Goal: Task Accomplishment & Management: Use online tool/utility

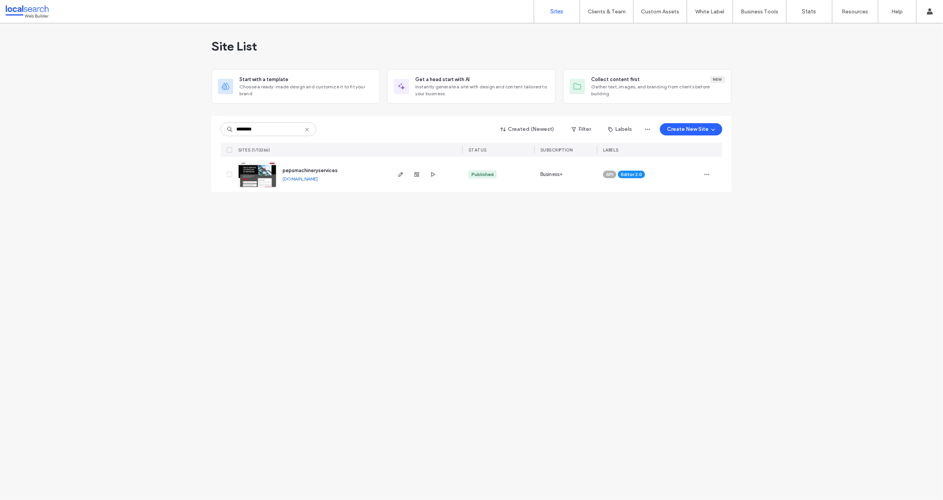
type input "********"
click at [300, 179] on link "[DOMAIN_NAME]" at bounding box center [300, 179] width 35 height 6
copy link "[DOMAIN_NAME]"
drag, startPoint x: 279, startPoint y: 131, endPoint x: 291, endPoint y: 125, distance: 13.7
click at [280, 130] on input "********" at bounding box center [269, 129] width 96 height 14
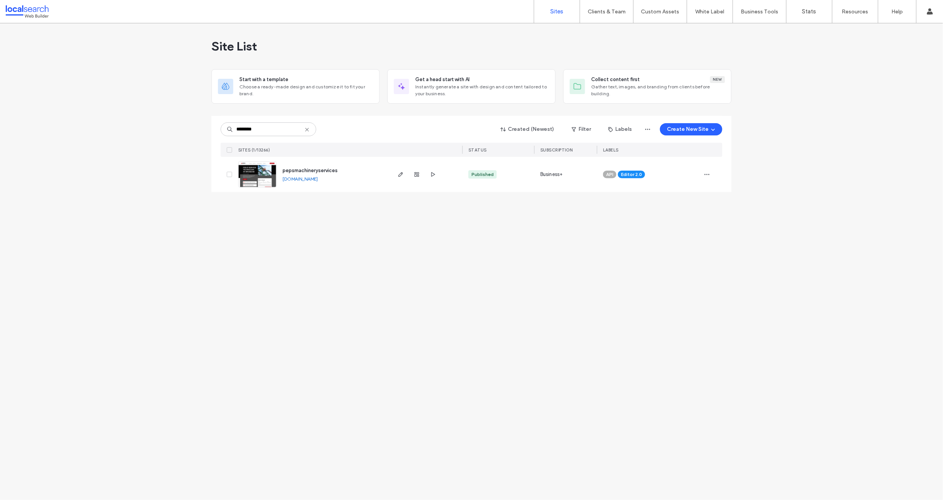
click at [257, 167] on img at bounding box center [257, 188] width 37 height 52
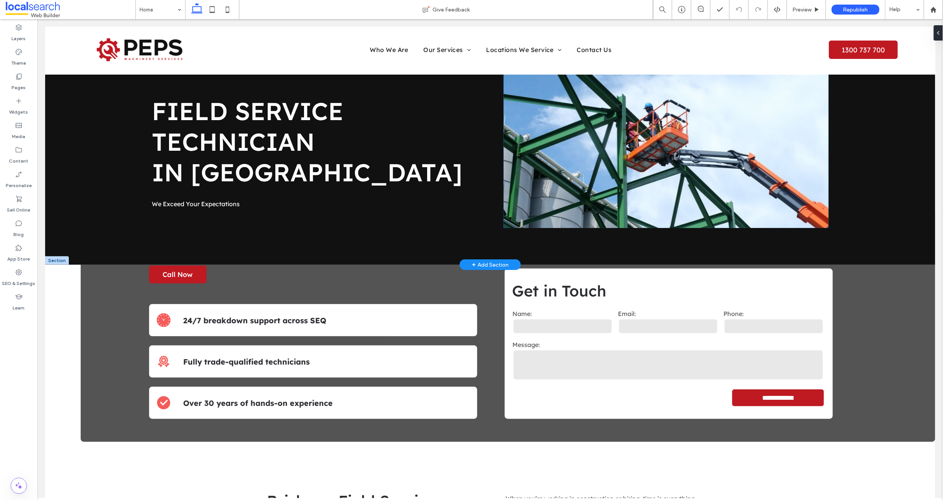
click at [575, 143] on link at bounding box center [665, 145] width 325 height 164
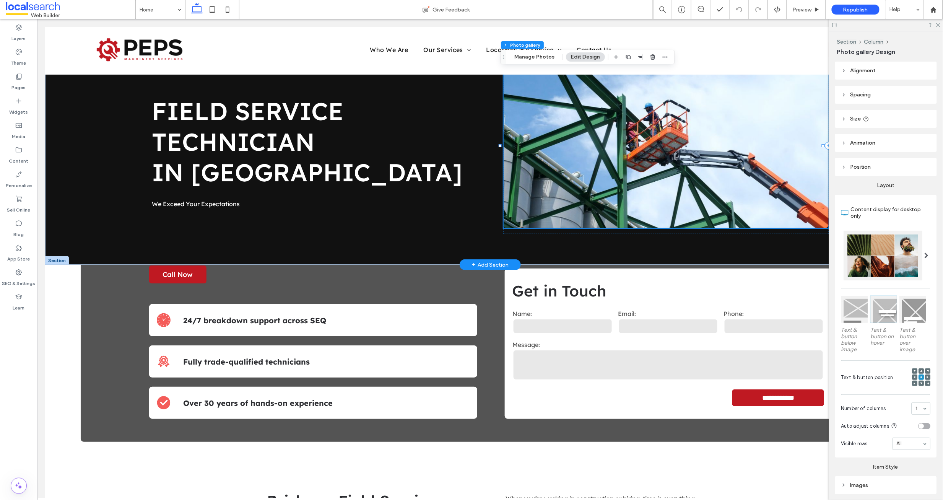
click at [575, 143] on link at bounding box center [665, 145] width 325 height 164
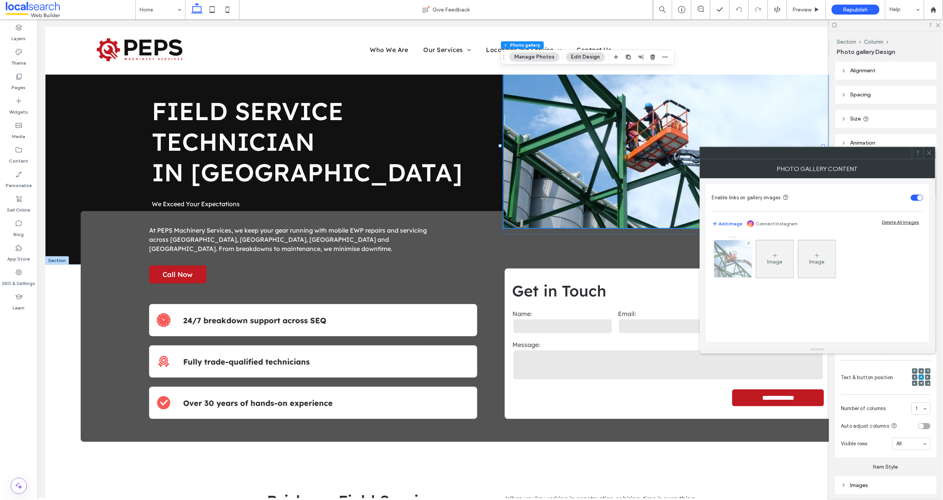
click at [736, 261] on img at bounding box center [733, 258] width 57 height 37
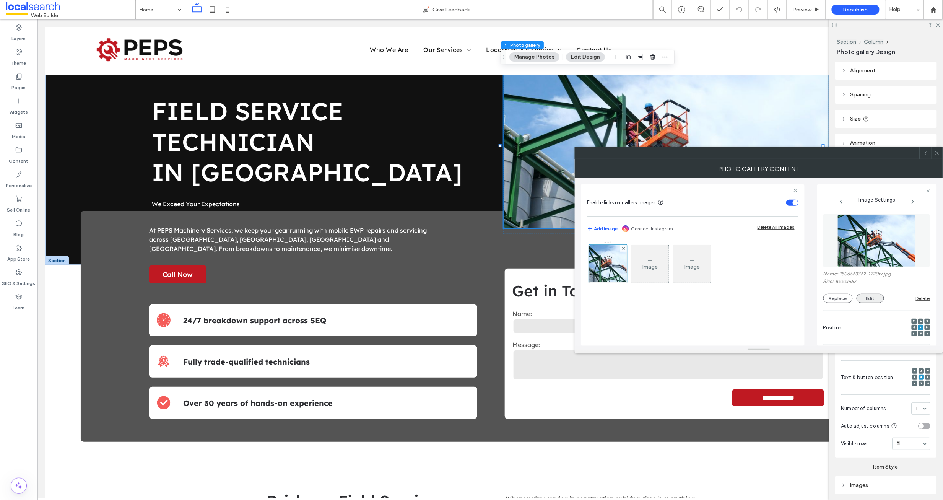
click at [870, 297] on button "Edit" at bounding box center [871, 298] width 28 height 9
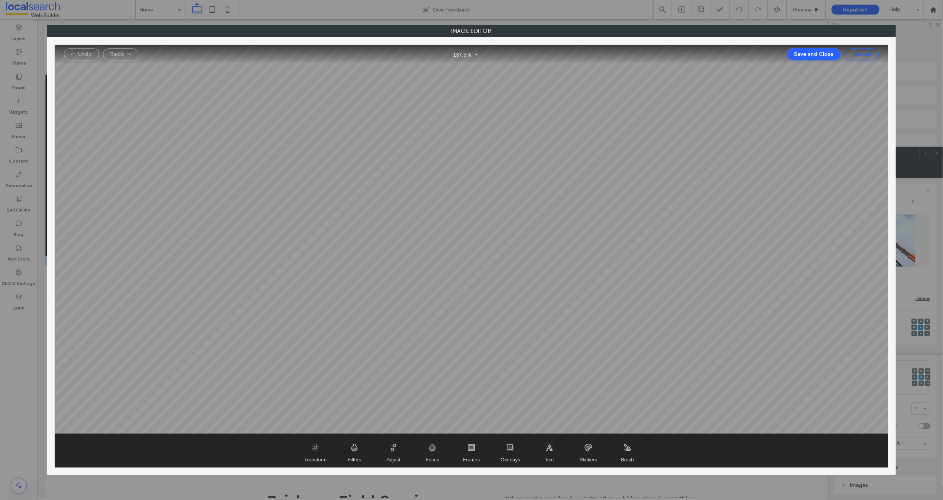
click at [855, 54] on button "Cancel" at bounding box center [862, 54] width 34 height 12
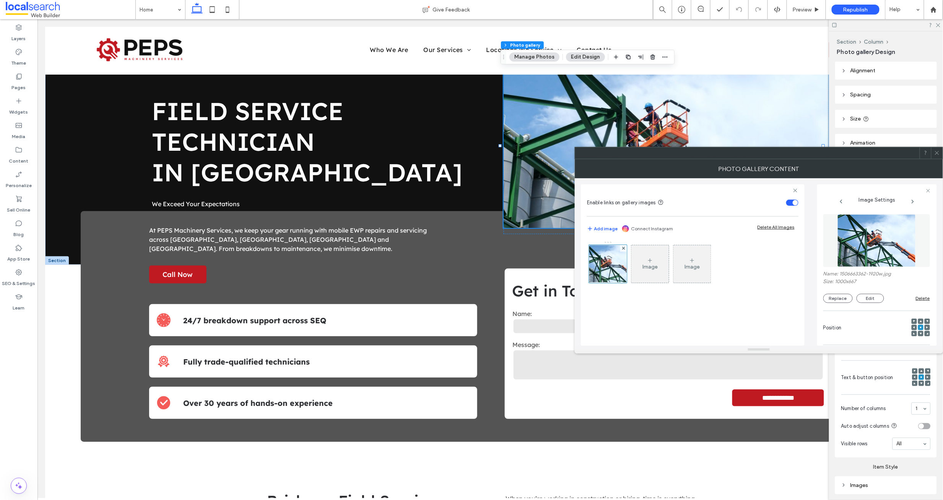
click at [938, 153] on icon at bounding box center [937, 153] width 6 height 6
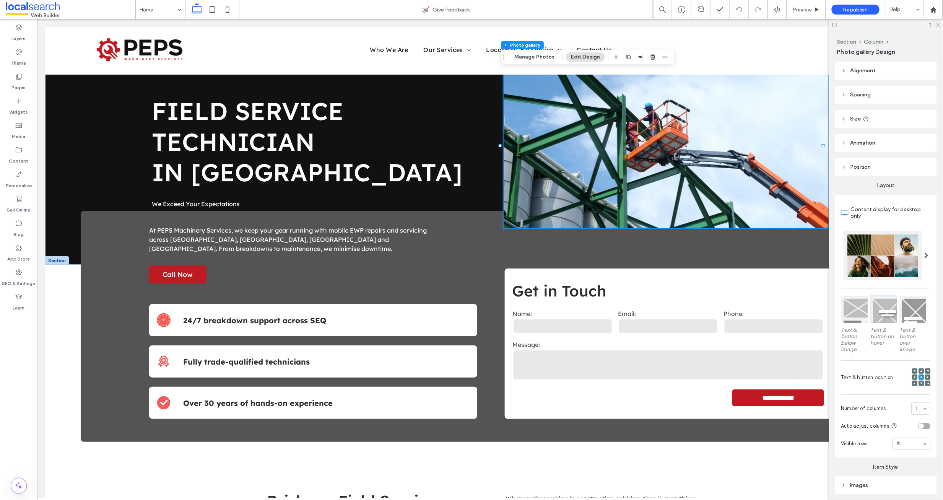
click at [937, 24] on icon at bounding box center [938, 24] width 5 height 5
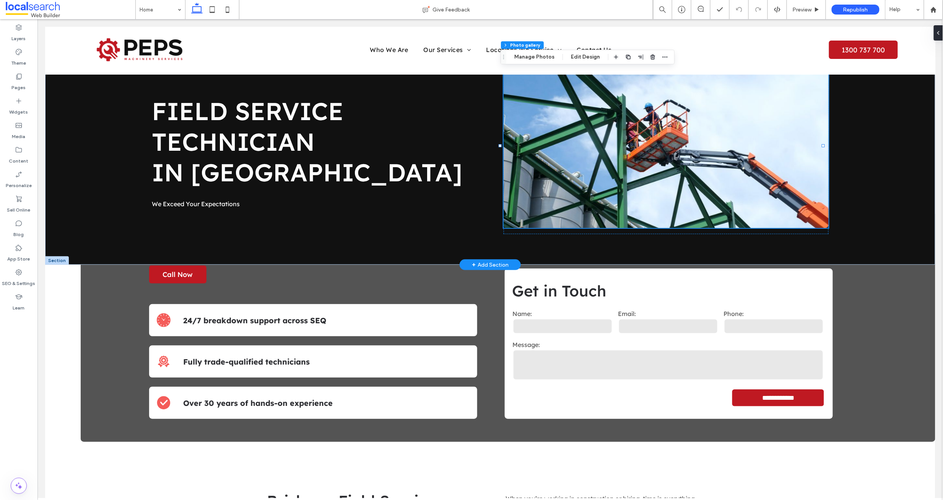
click at [546, 154] on link at bounding box center [665, 145] width 325 height 164
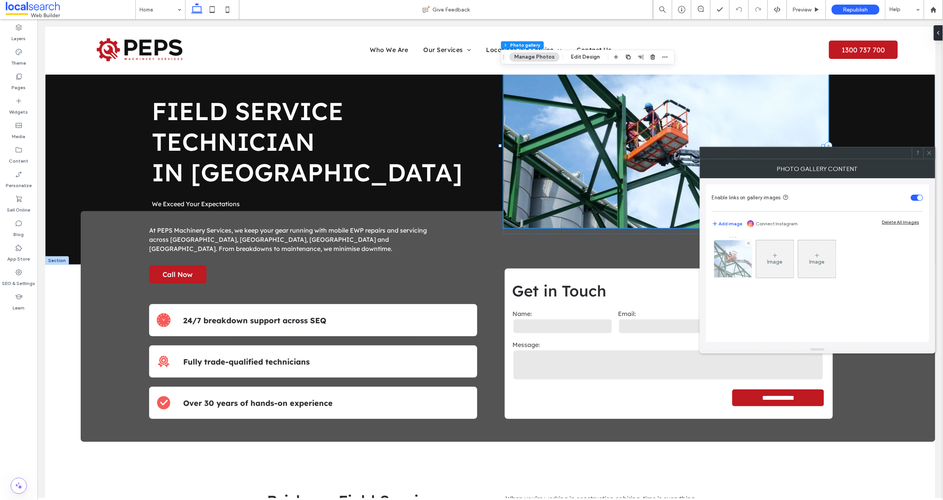
click at [733, 253] on img at bounding box center [733, 258] width 57 height 37
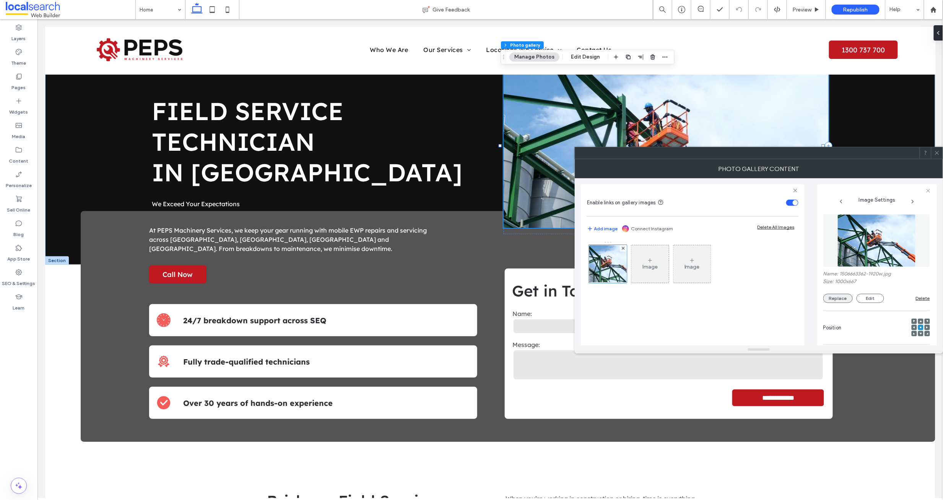
click at [839, 298] on button "Replace" at bounding box center [838, 298] width 29 height 9
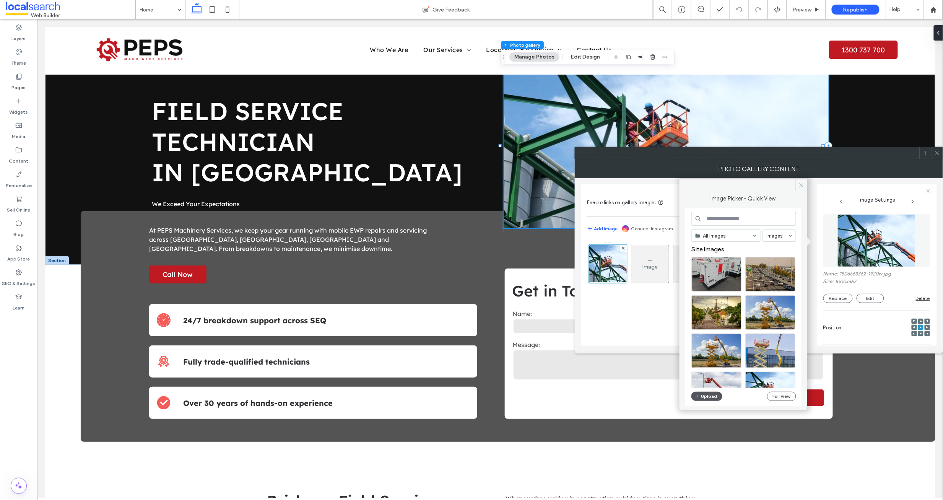
click at [706, 396] on button "Upload" at bounding box center [707, 396] width 31 height 9
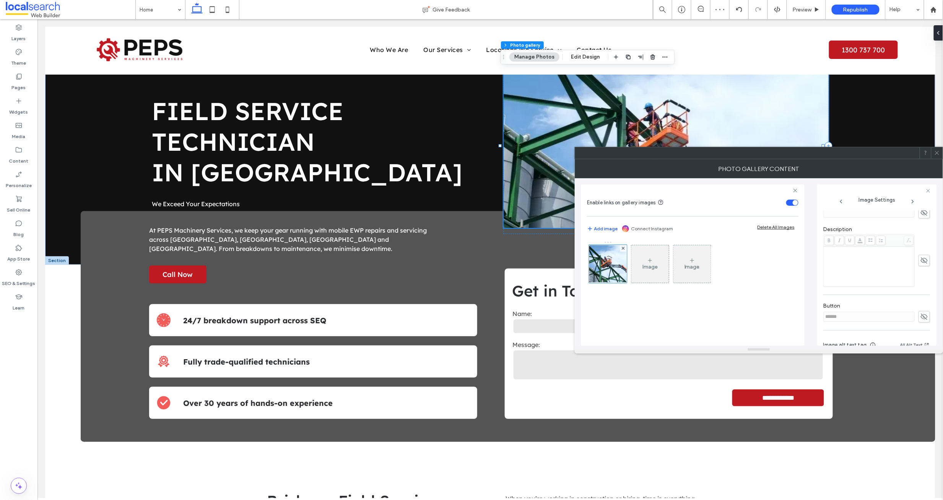
scroll to position [226, 0]
click at [937, 152] on icon at bounding box center [937, 153] width 6 height 6
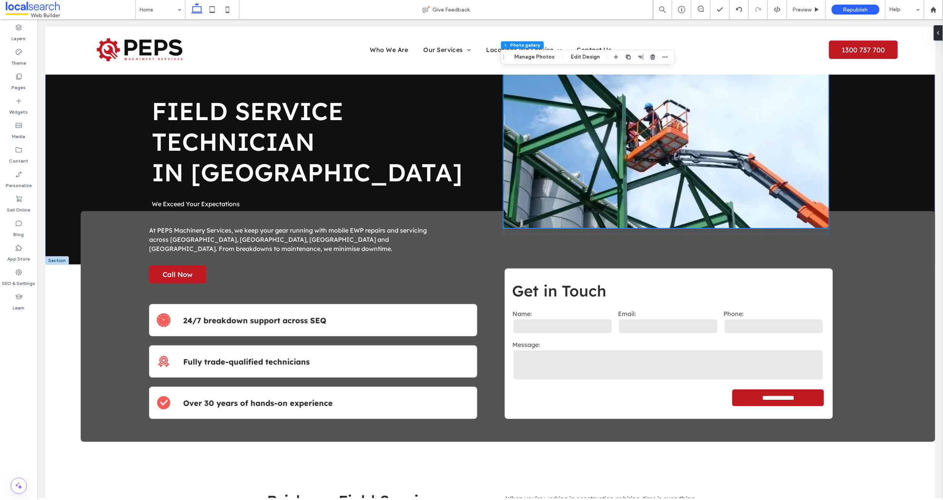
scroll to position [412, 0]
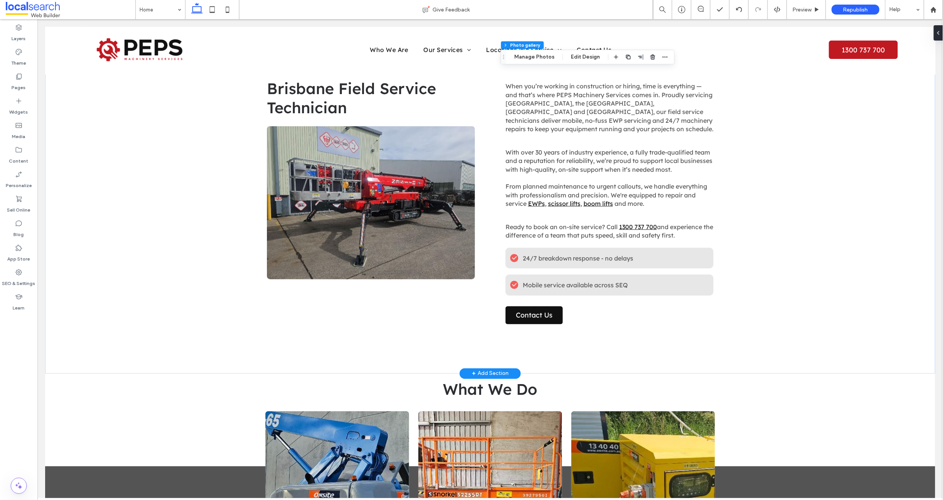
click at [333, 218] on link at bounding box center [371, 202] width 208 height 153
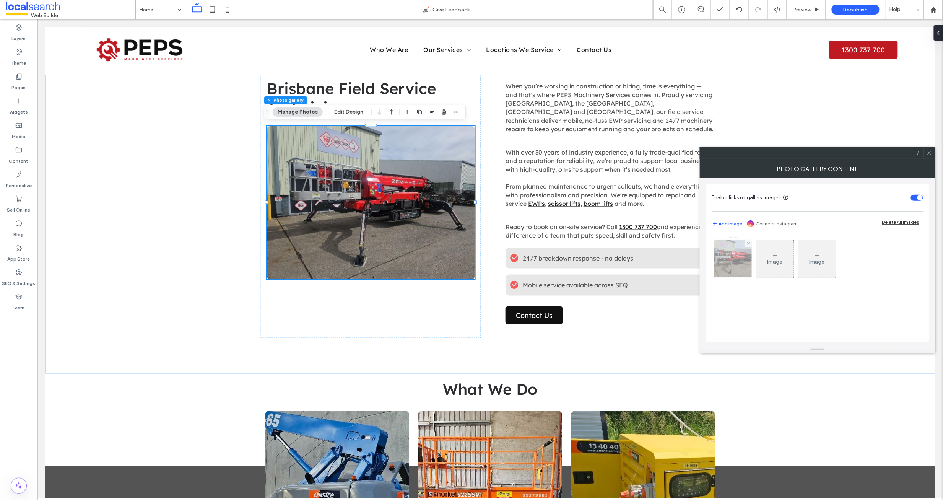
click at [732, 256] on img at bounding box center [733, 258] width 50 height 37
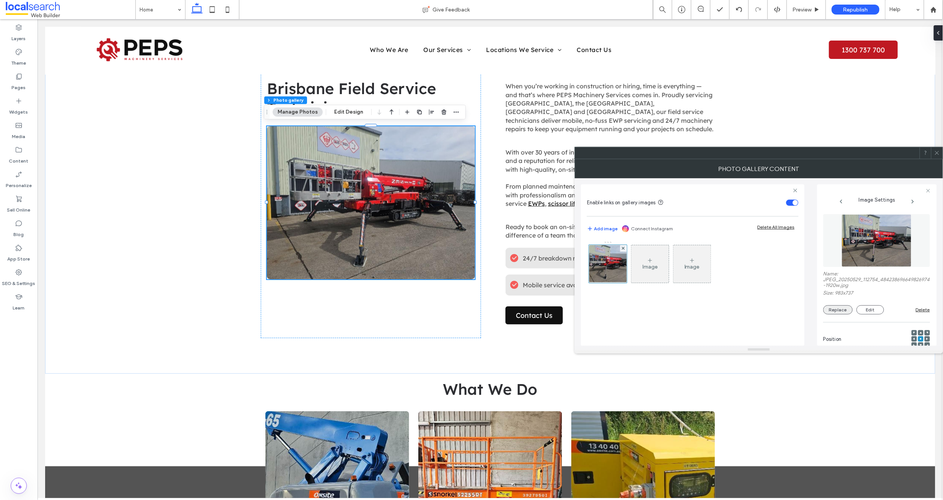
click at [840, 311] on button "Replace" at bounding box center [838, 309] width 29 height 9
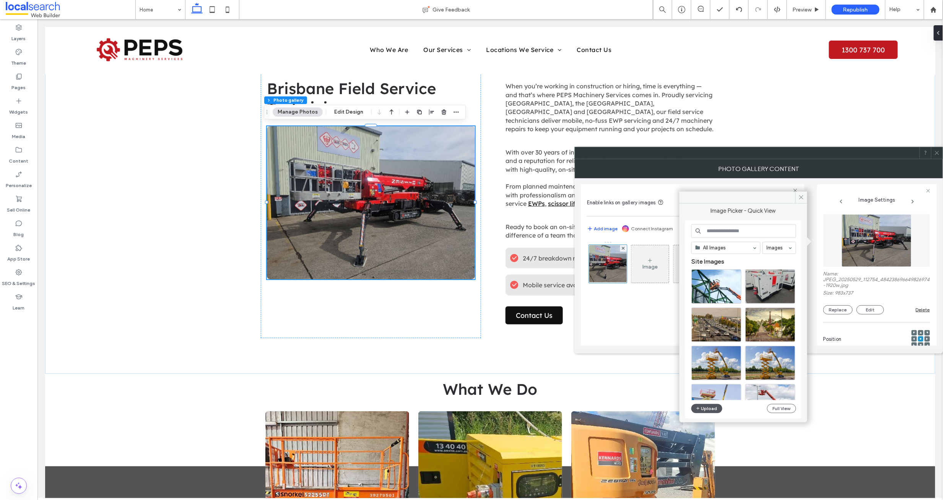
click at [715, 408] on button "Upload" at bounding box center [707, 408] width 31 height 9
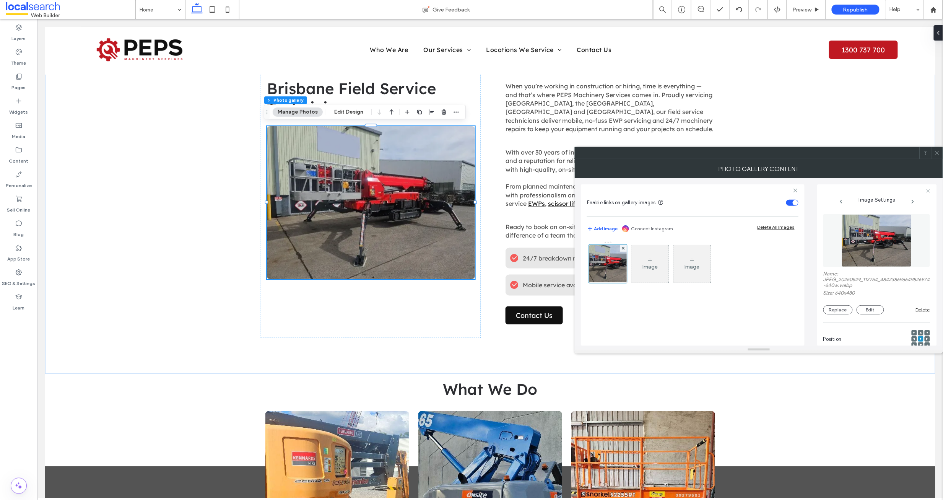
click at [937, 153] on use at bounding box center [937, 153] width 4 height 4
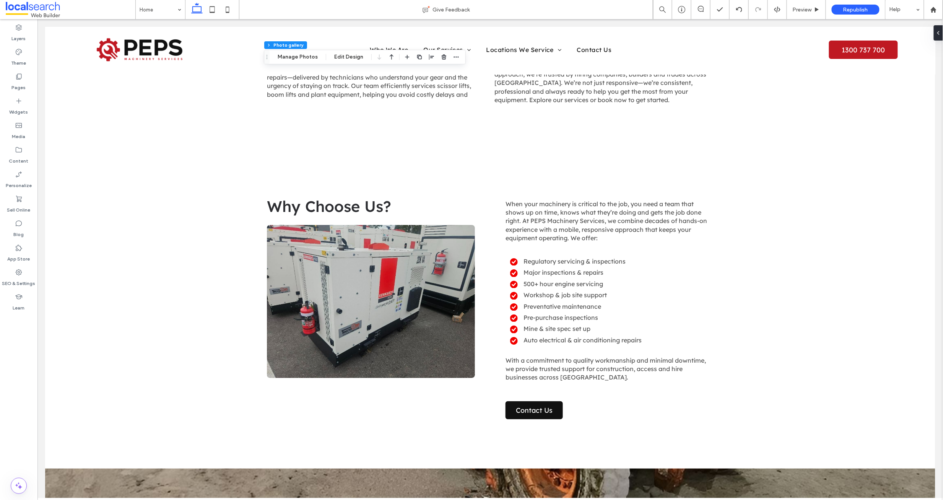
scroll to position [1186, 0]
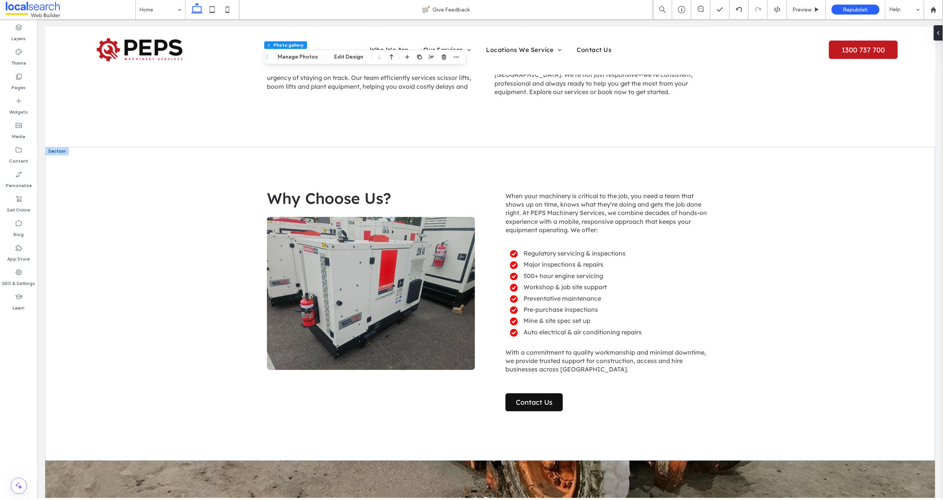
click at [318, 242] on link at bounding box center [371, 292] width 208 height 153
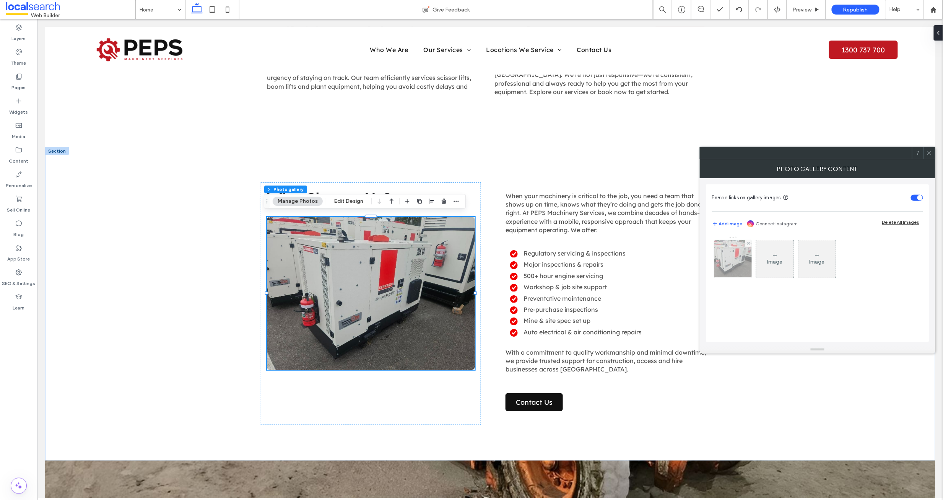
click at [737, 262] on img at bounding box center [733, 258] width 50 height 37
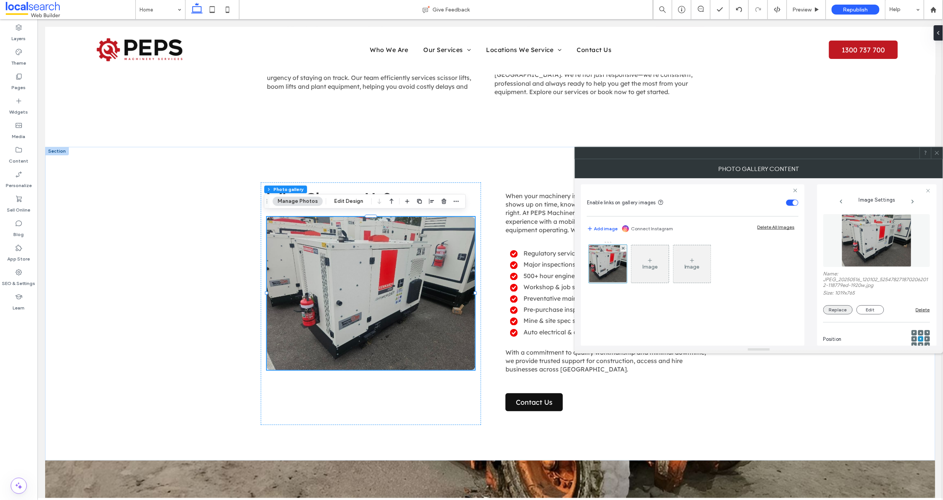
click at [839, 311] on button "Replace" at bounding box center [838, 309] width 29 height 9
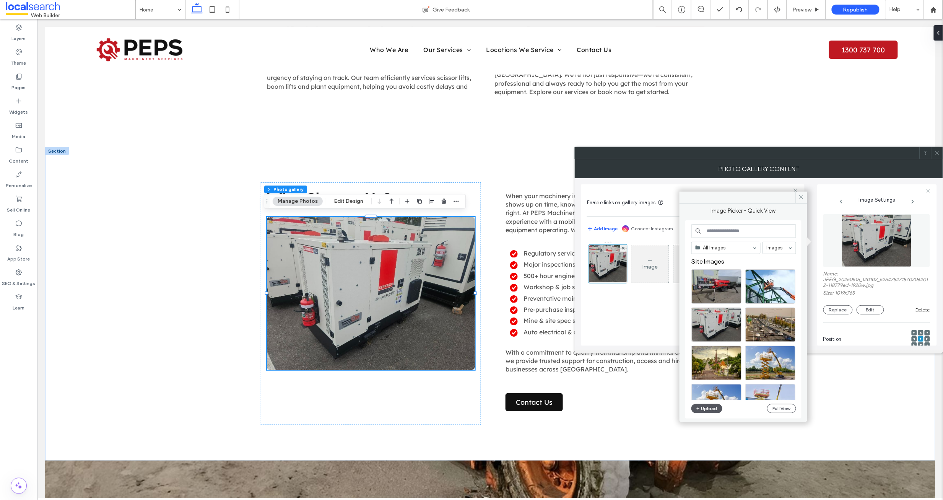
click at [702, 407] on button "Upload" at bounding box center [707, 408] width 31 height 9
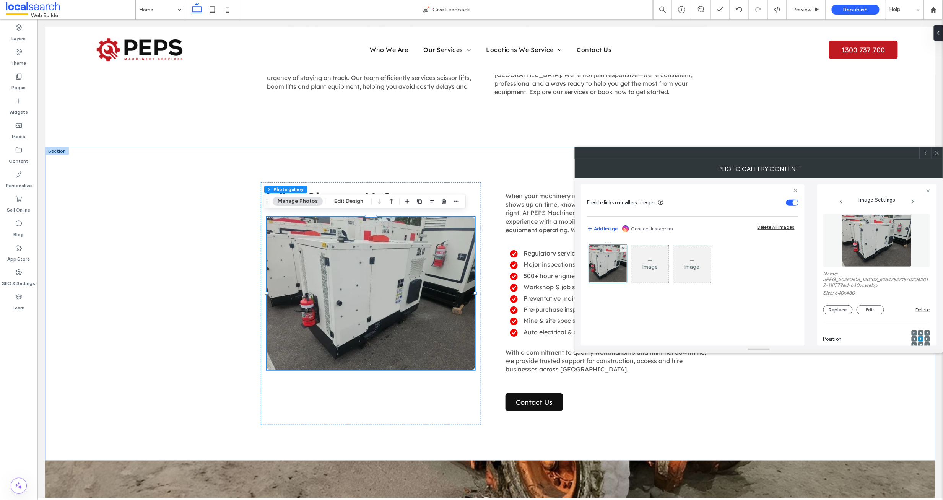
click at [934, 150] on icon at bounding box center [937, 153] width 6 height 6
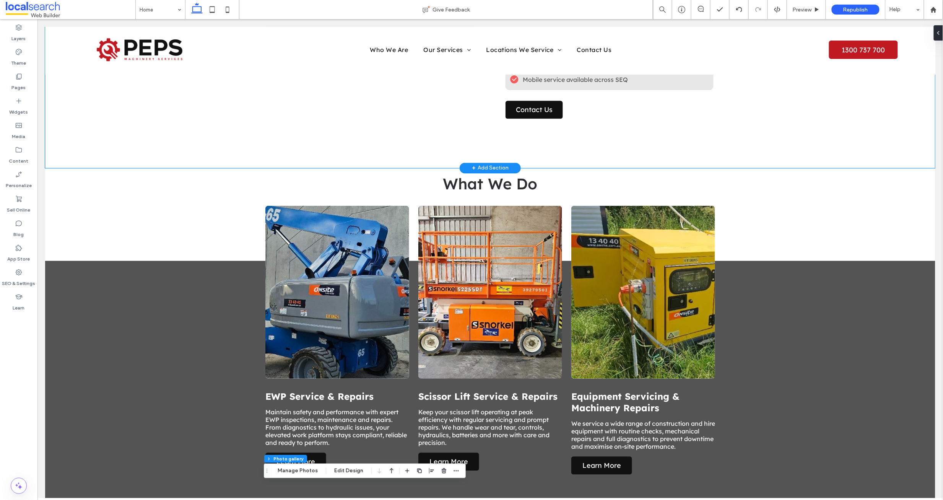
scroll to position [619, 0]
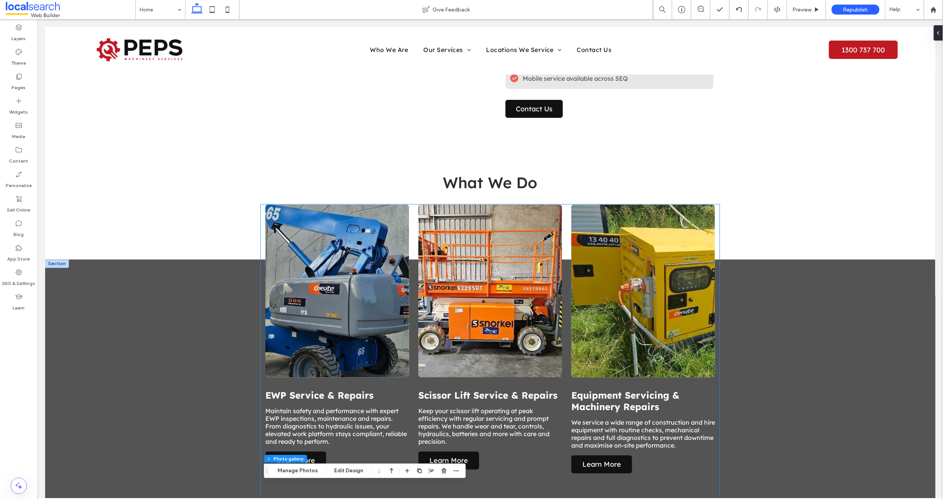
click at [348, 269] on div at bounding box center [337, 290] width 144 height 173
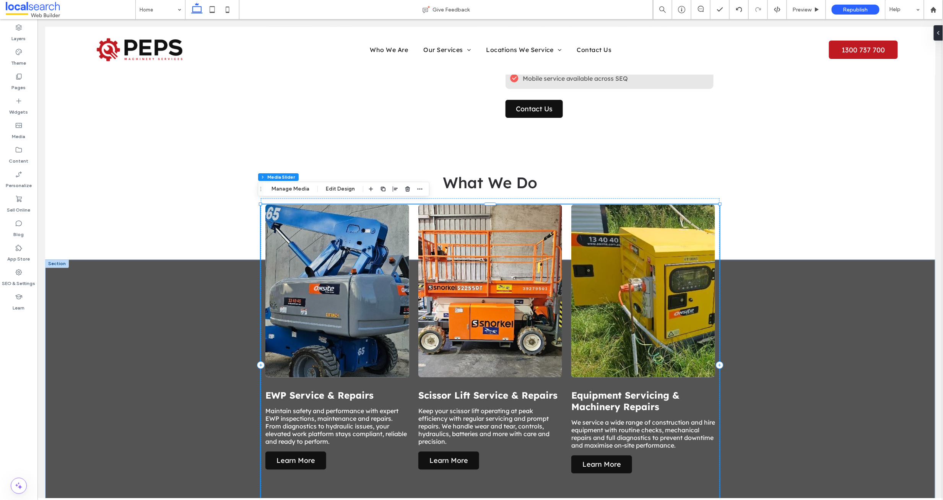
click at [348, 269] on div at bounding box center [337, 290] width 144 height 173
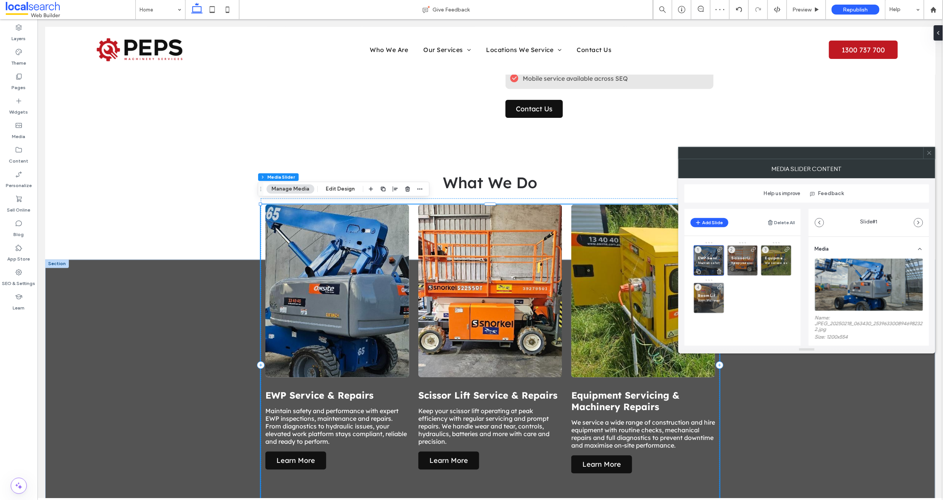
click at [708, 261] on p "Maintain safety and performance with expert EWP inspections, maintenance and re…" at bounding box center [709, 262] width 22 height 5
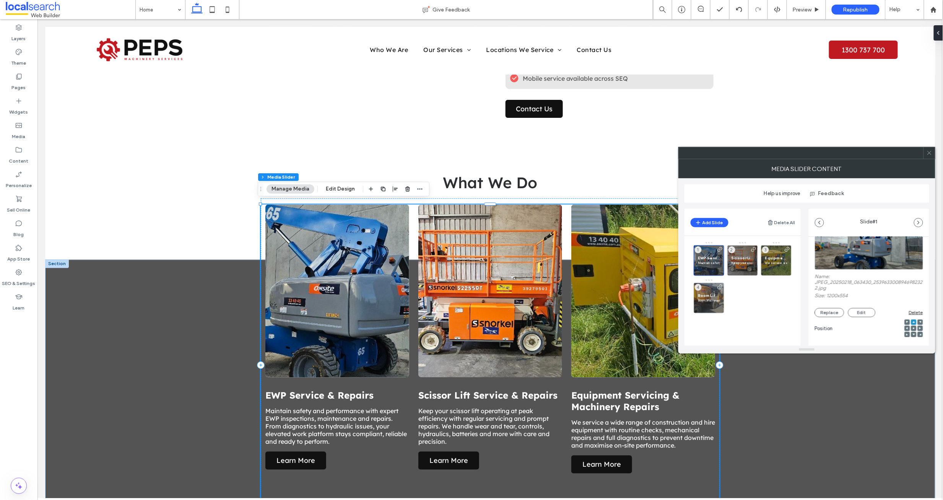
scroll to position [41, 0]
click at [829, 312] on button "Replace" at bounding box center [829, 312] width 29 height 9
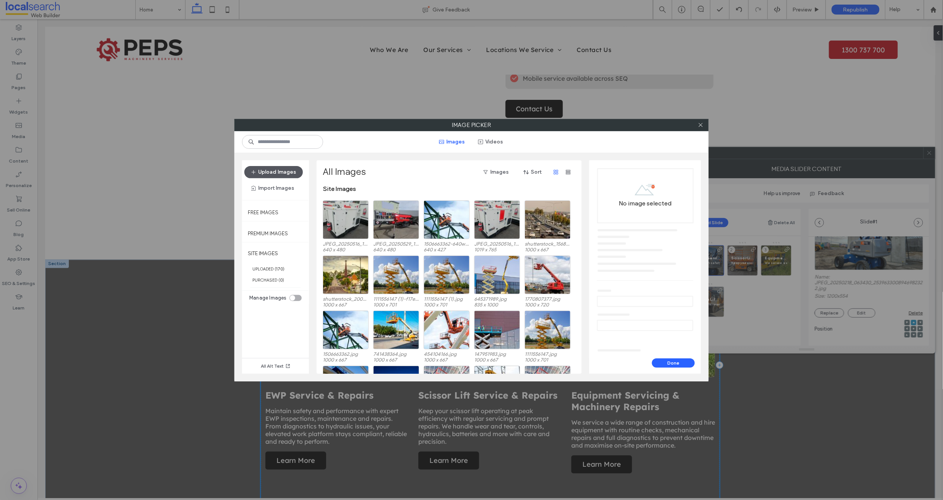
click at [274, 169] on button "Upload Images" at bounding box center [273, 172] width 59 height 12
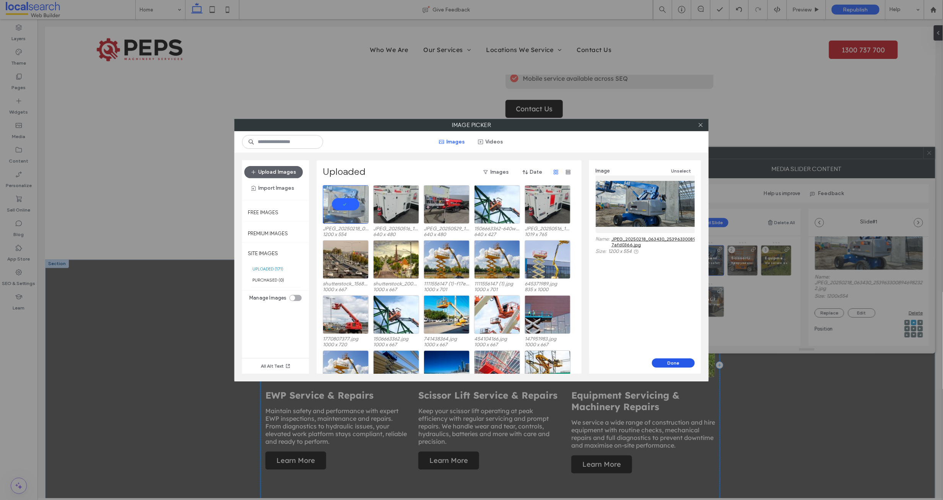
drag, startPoint x: 671, startPoint y: 365, endPoint x: 628, endPoint y: 344, distance: 47.9
click at [671, 365] on button "Done" at bounding box center [673, 362] width 43 height 9
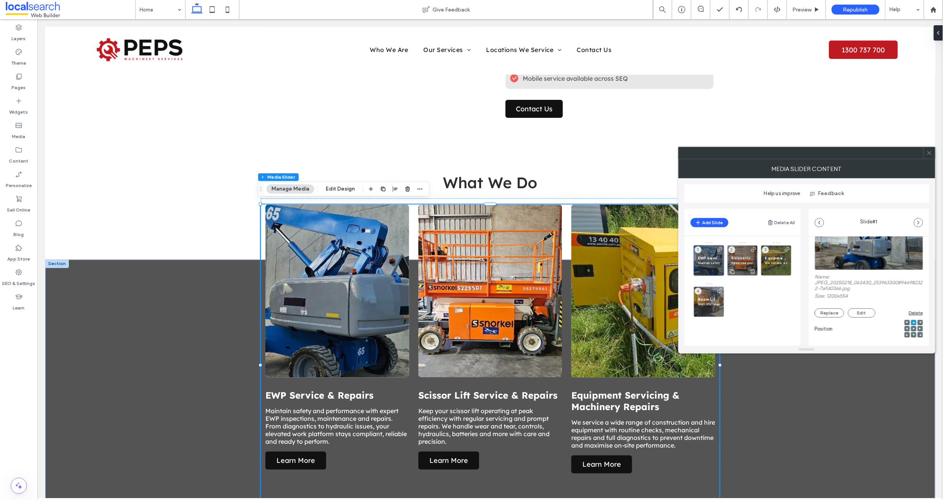
click at [739, 260] on span "Scissor Lift Service & Repairs" at bounding box center [743, 258] width 22 height 5
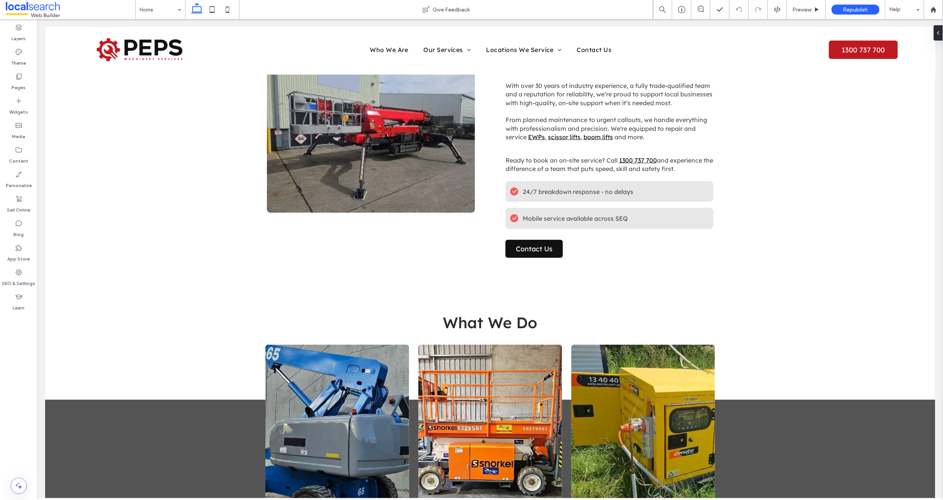
scroll to position [655, 0]
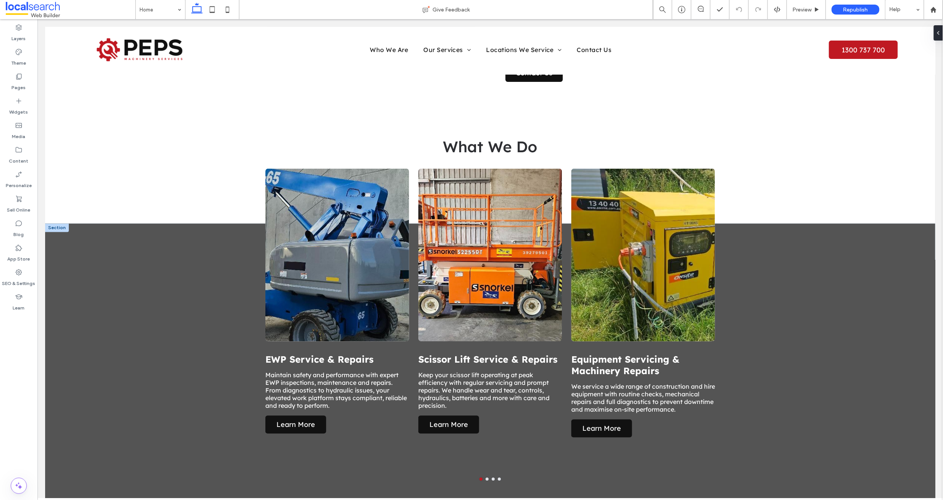
click at [447, 247] on div at bounding box center [490, 254] width 144 height 173
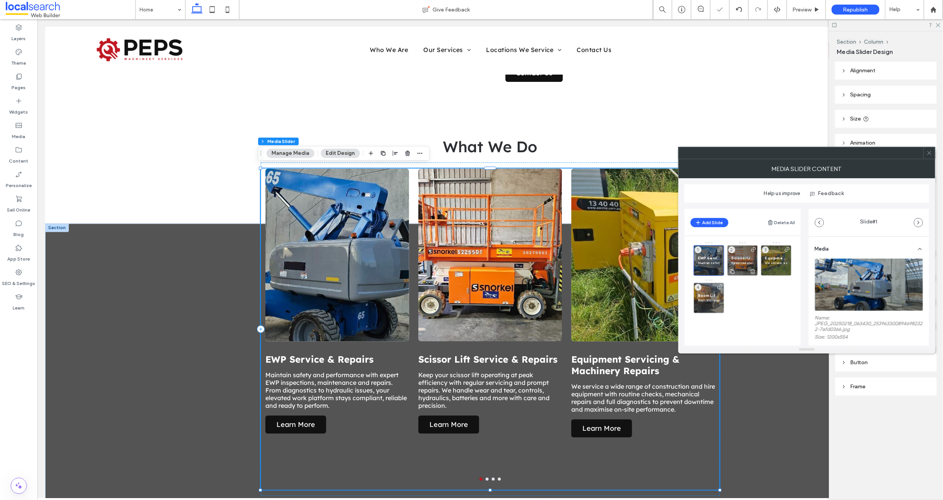
click at [742, 263] on p "Keep your scissor lift operating at peak efficiency with regular servicing and …" at bounding box center [743, 262] width 22 height 5
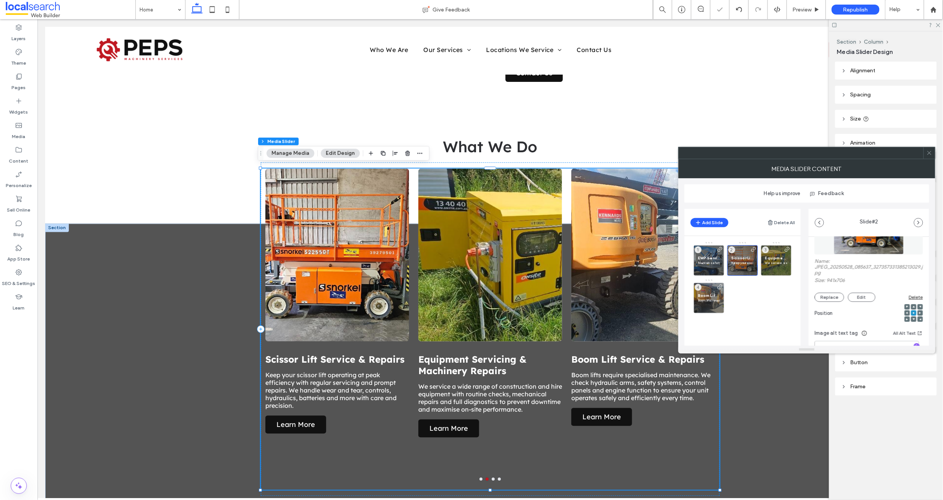
scroll to position [59, 0]
click at [829, 296] on button "Replace" at bounding box center [829, 294] width 29 height 9
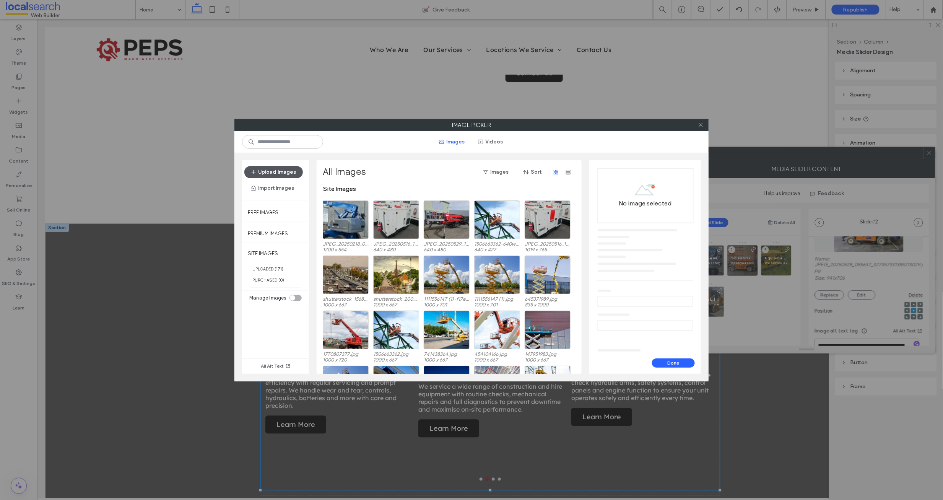
click at [268, 172] on button "Upload Images" at bounding box center [273, 172] width 59 height 12
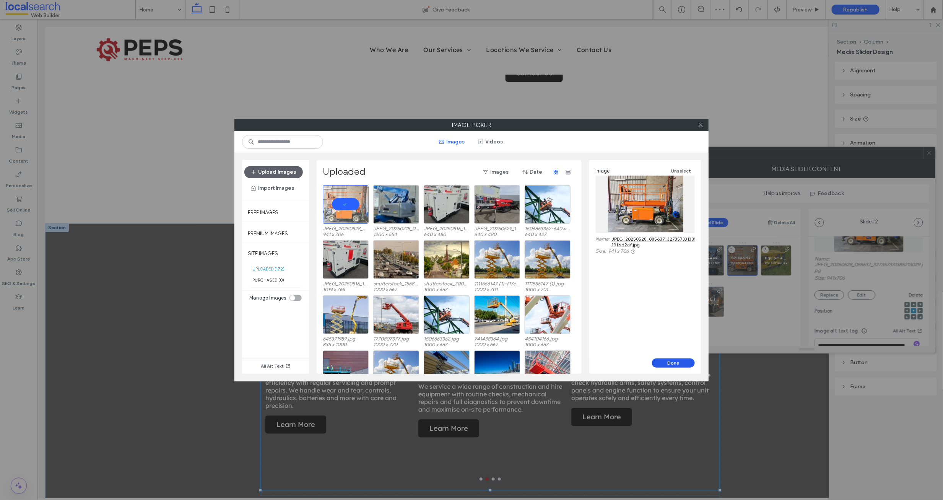
click at [666, 360] on button "Done" at bounding box center [673, 362] width 43 height 9
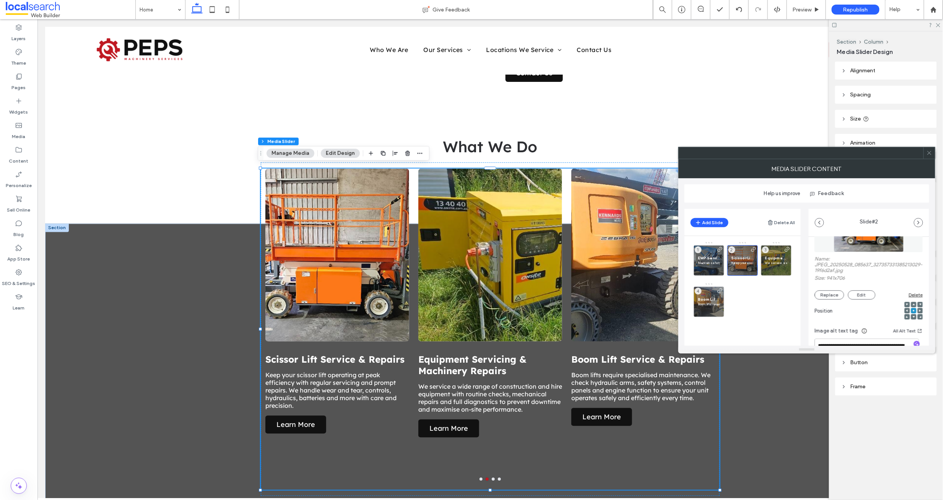
click at [929, 153] on use at bounding box center [930, 153] width 4 height 4
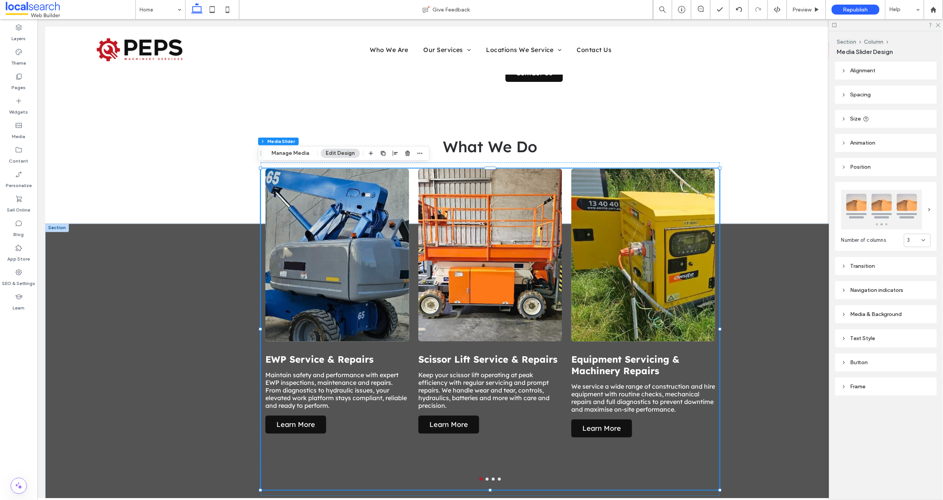
click at [667, 198] on div at bounding box center [643, 254] width 144 height 173
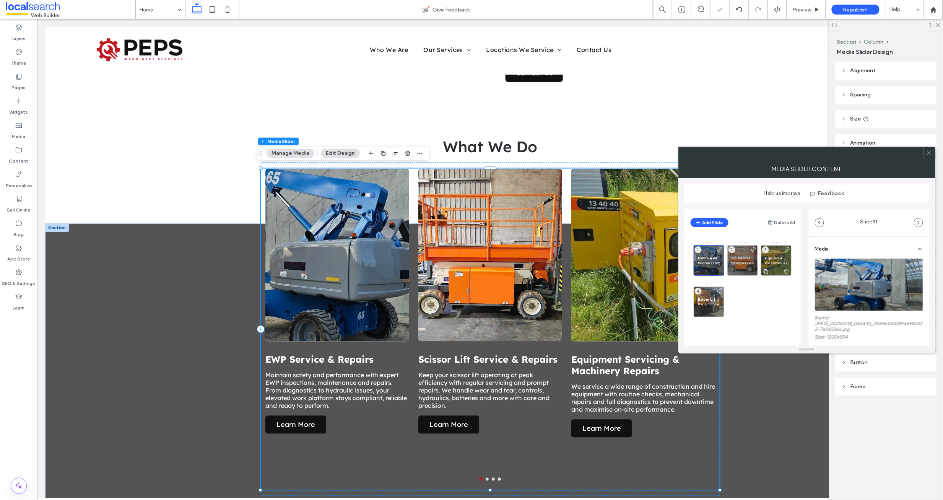
click at [774, 257] on span "Equipment Servicing & Machinery Repairs" at bounding box center [776, 258] width 22 height 5
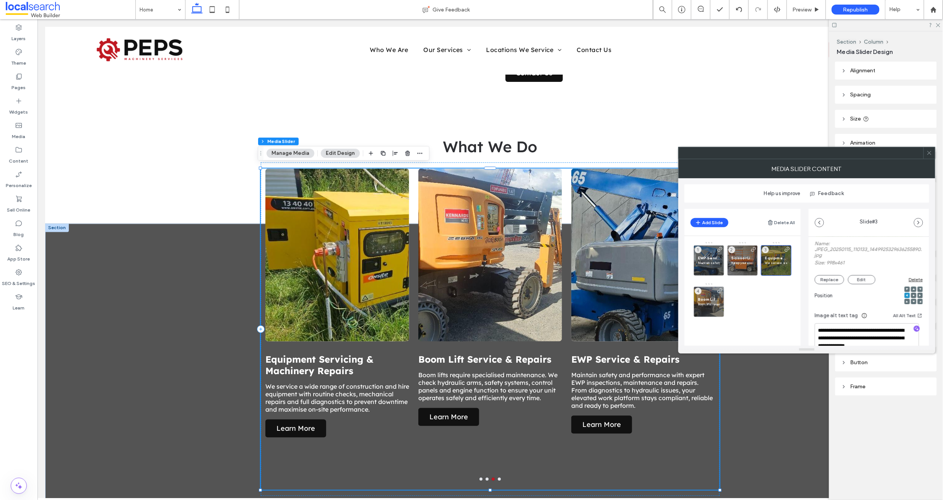
scroll to position [73, 0]
click at [828, 282] on button "Replace" at bounding box center [829, 281] width 29 height 9
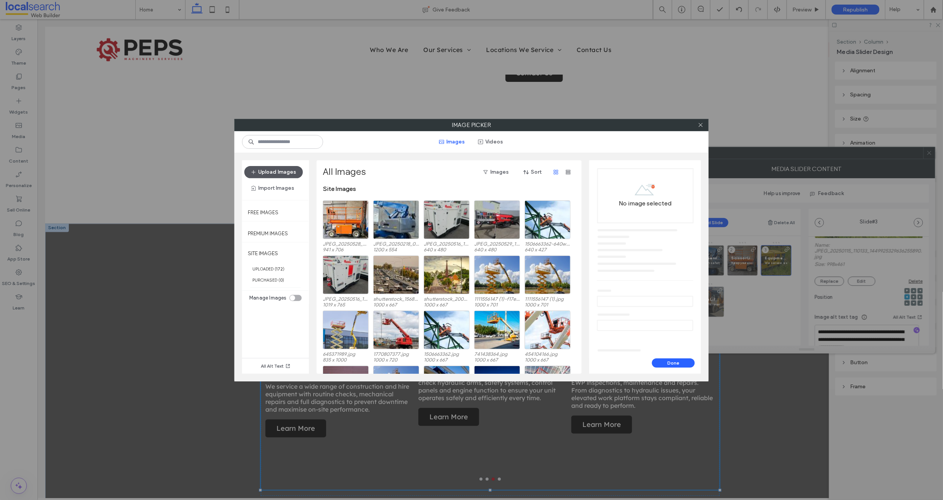
click at [264, 170] on button "Upload Images" at bounding box center [273, 172] width 59 height 12
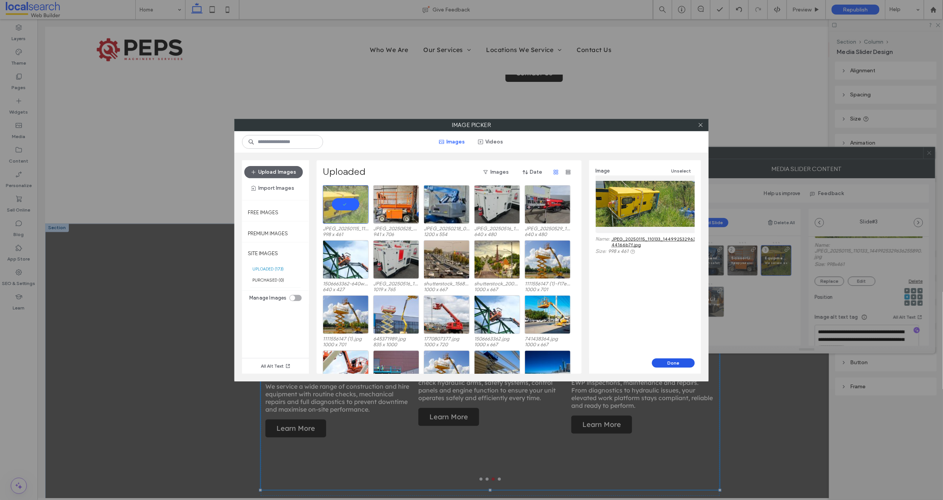
click at [671, 363] on button "Done" at bounding box center [673, 362] width 43 height 9
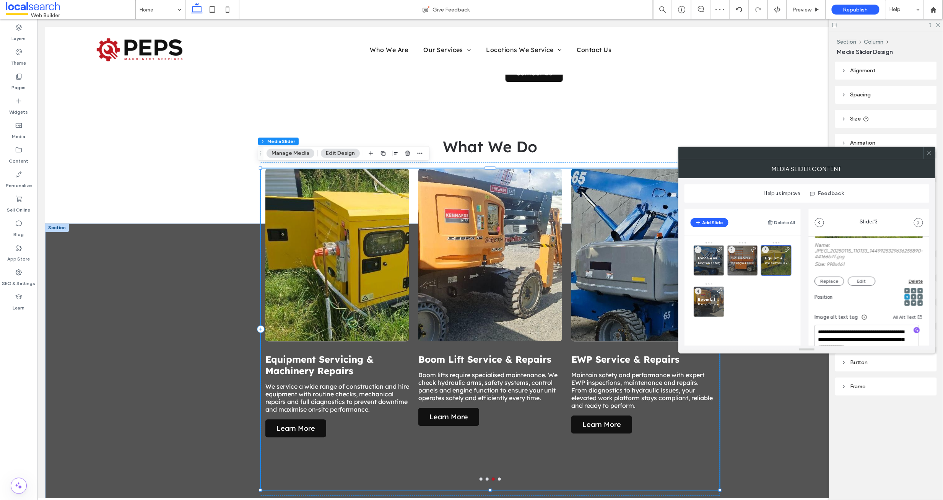
click at [927, 152] on icon at bounding box center [930, 153] width 6 height 6
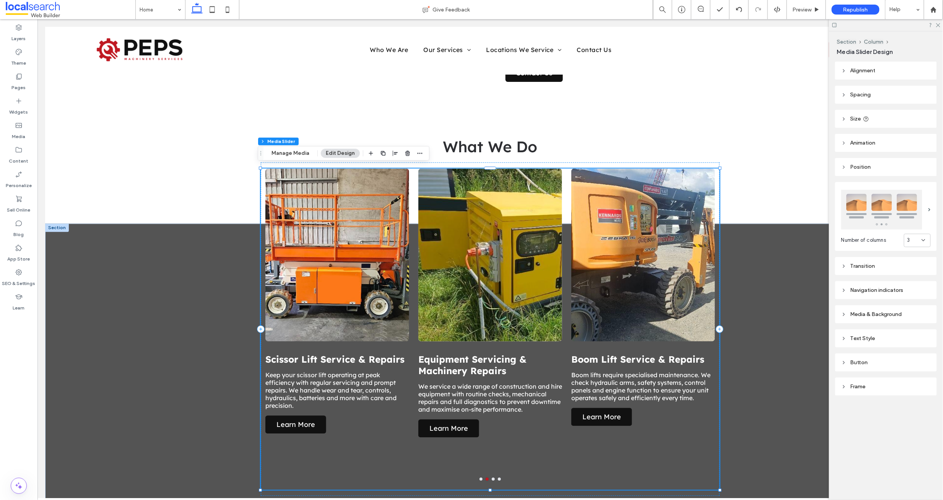
click at [600, 218] on div at bounding box center [643, 254] width 144 height 173
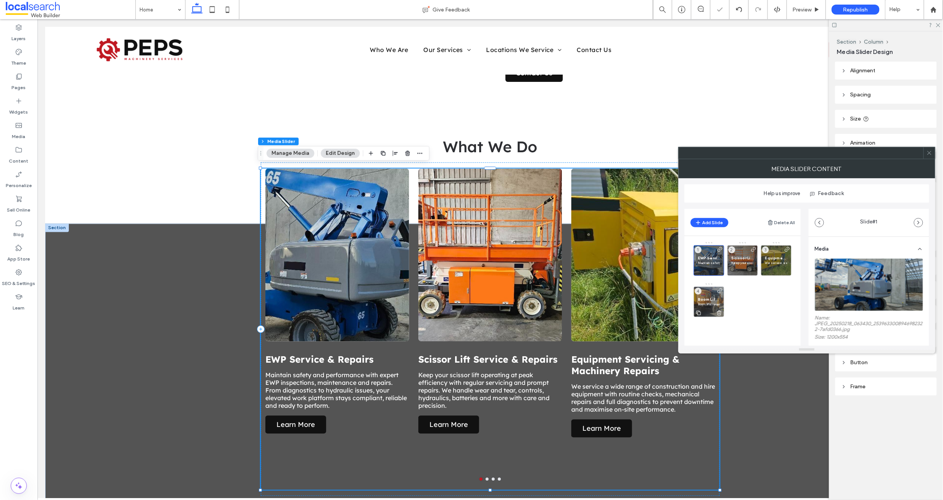
click at [709, 299] on span "Boom Lift Service & Repairs" at bounding box center [709, 299] width 22 height 5
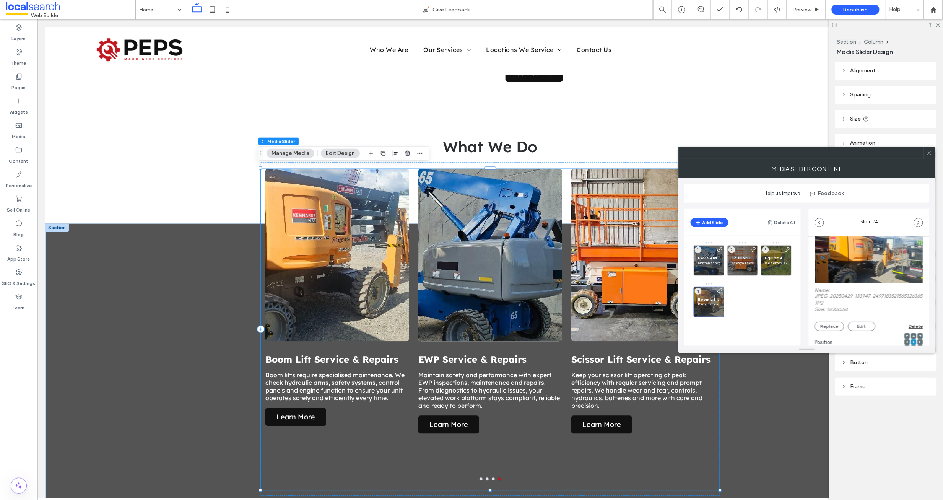
scroll to position [29, 0]
click at [829, 324] on button "Replace" at bounding box center [829, 325] width 29 height 9
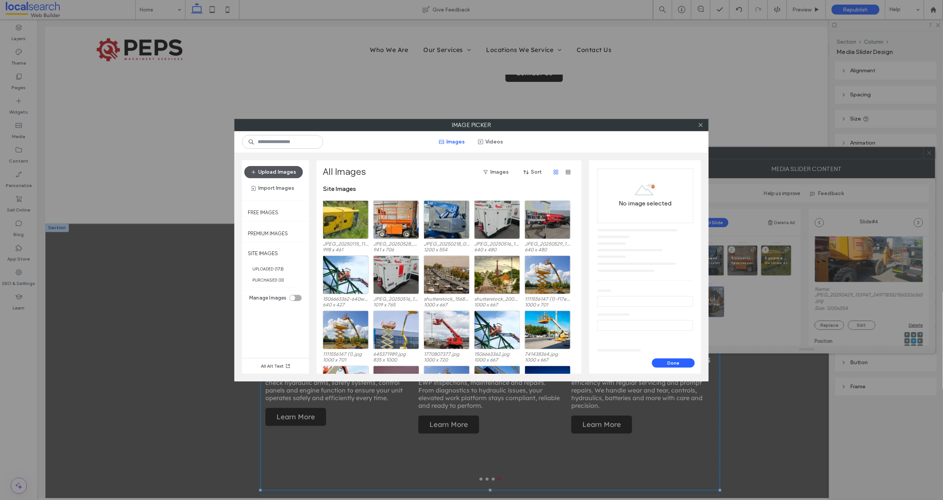
click at [271, 170] on button "Upload Images" at bounding box center [273, 172] width 59 height 12
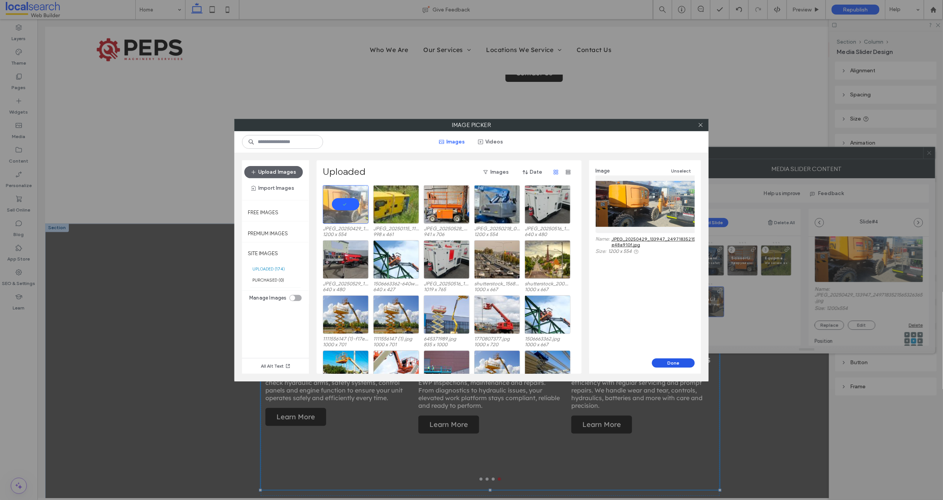
click at [672, 362] on button "Done" at bounding box center [673, 362] width 43 height 9
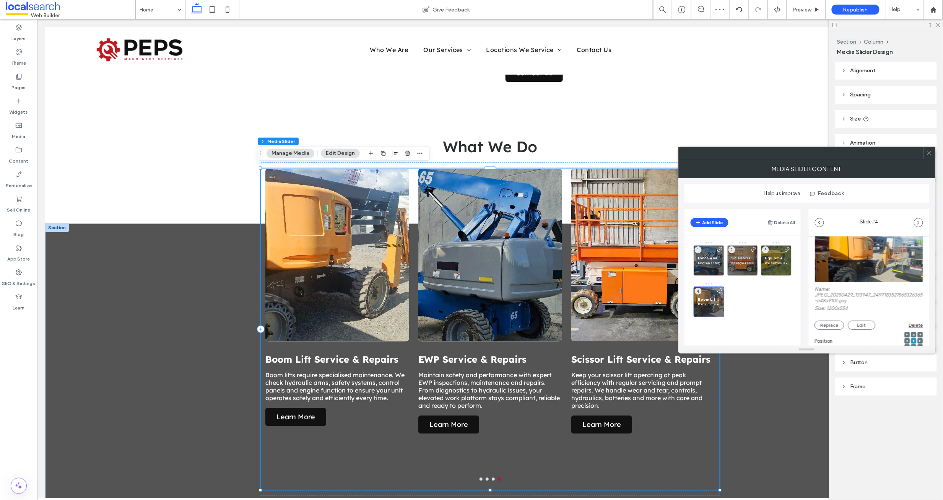
click at [929, 152] on use at bounding box center [930, 153] width 4 height 4
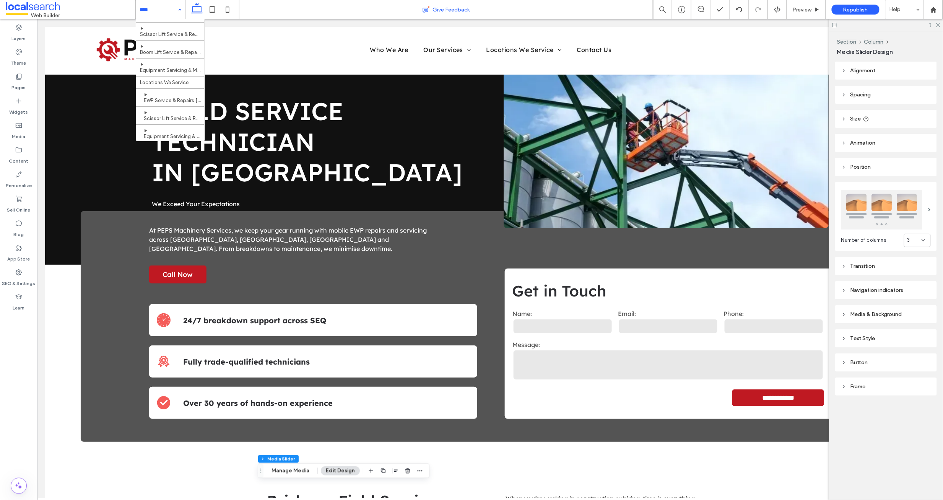
scroll to position [0, 0]
click at [941, 22] on div at bounding box center [886, 25] width 114 height 12
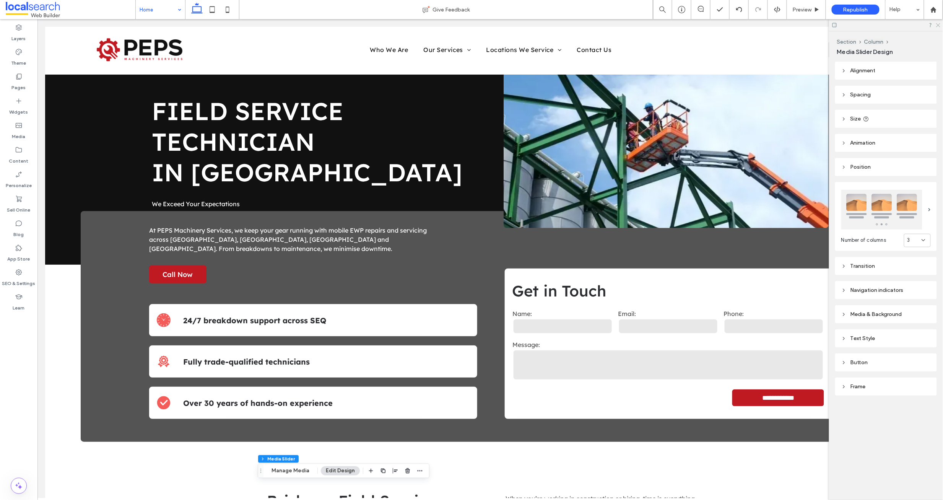
drag, startPoint x: 939, startPoint y: 24, endPoint x: 900, endPoint y: 50, distance: 46.6
click at [939, 24] on icon at bounding box center [938, 24] width 5 height 5
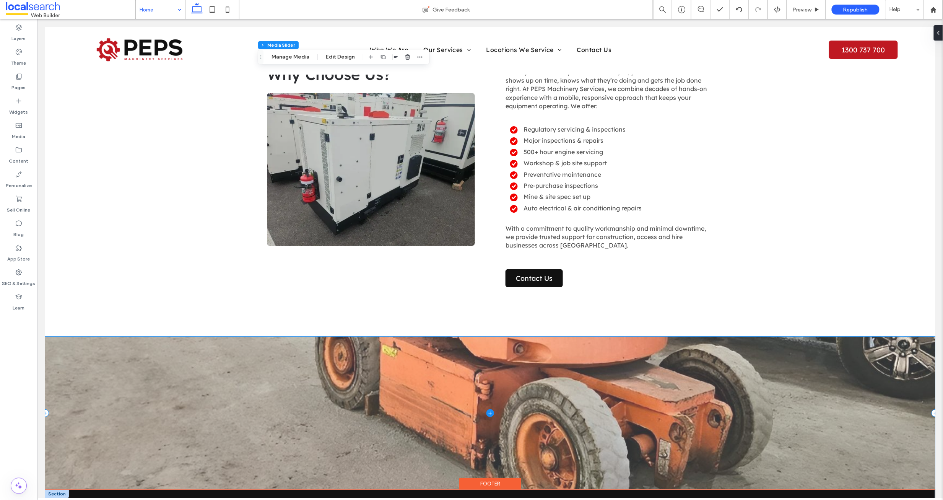
scroll to position [1475, 0]
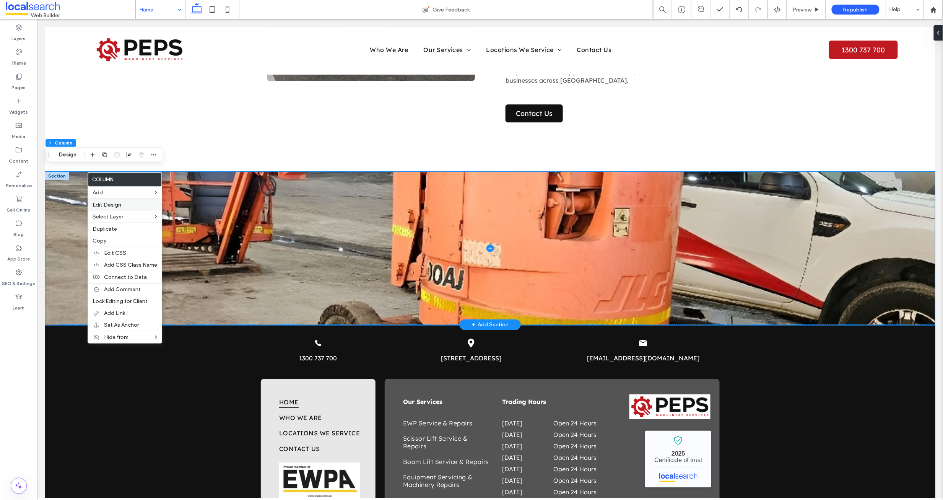
click at [114, 203] on span "Edit Design" at bounding box center [107, 205] width 29 height 7
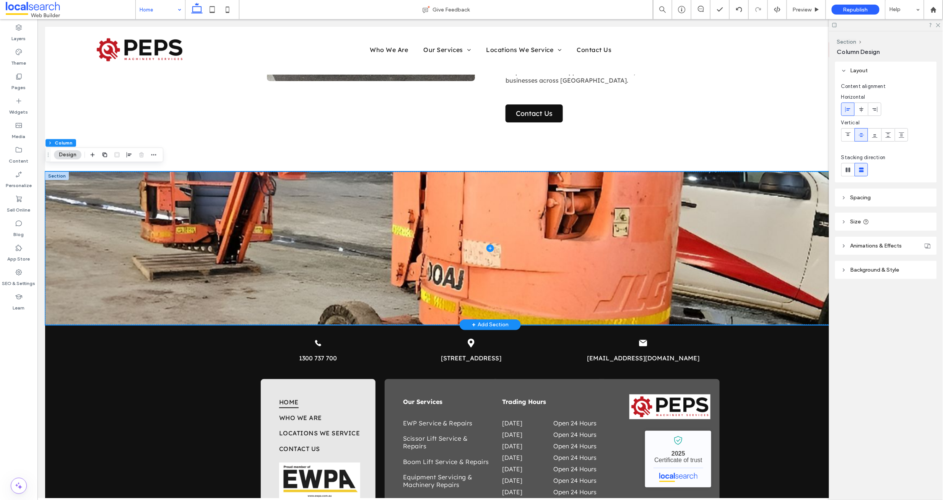
drag, startPoint x: 844, startPoint y: 269, endPoint x: 866, endPoint y: 288, distance: 28.2
click at [845, 270] on use at bounding box center [844, 270] width 2 height 3
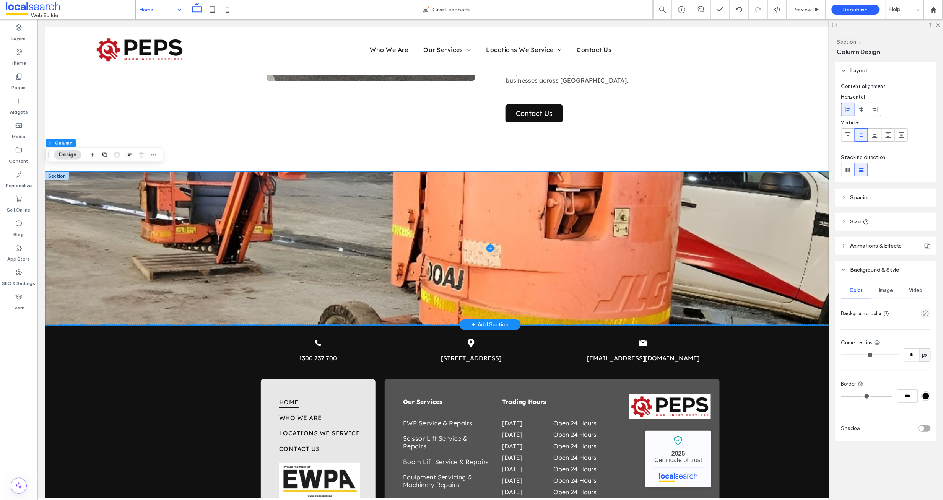
click at [883, 290] on span "Image" at bounding box center [886, 290] width 14 height 6
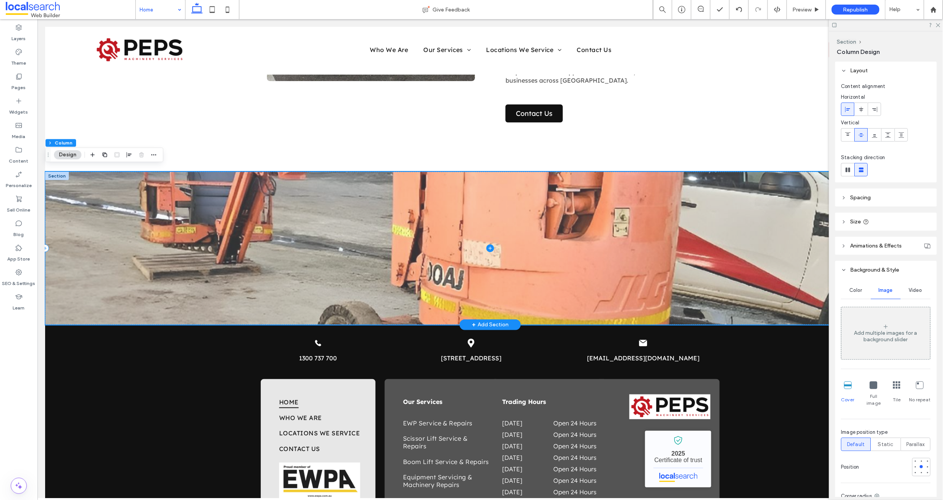
drag, startPoint x: 109, startPoint y: 316, endPoint x: 112, endPoint y: 311, distance: 6.7
click at [109, 316] on span at bounding box center [490, 247] width 890 height 153
click at [113, 311] on span at bounding box center [490, 247] width 890 height 153
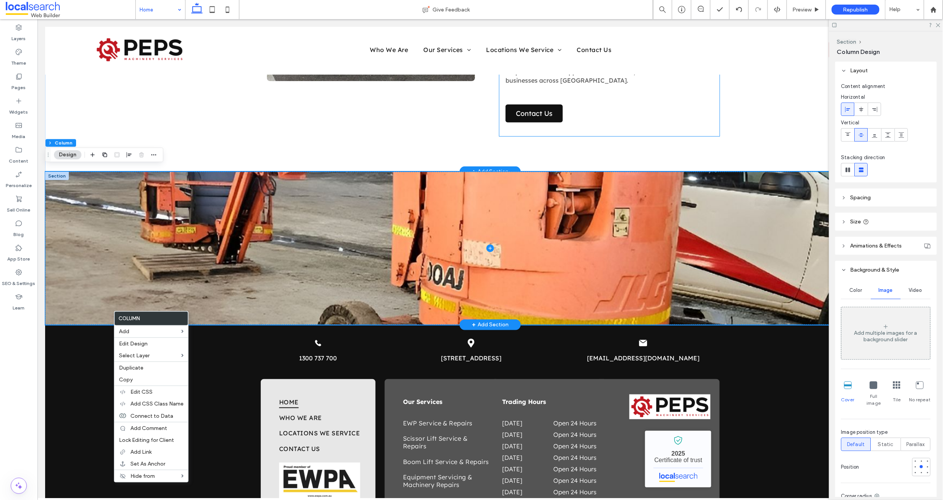
click at [636, 113] on div "When your machinery is critical to the job, you need a team that shows up on ti…" at bounding box center [609, 14] width 220 height 243
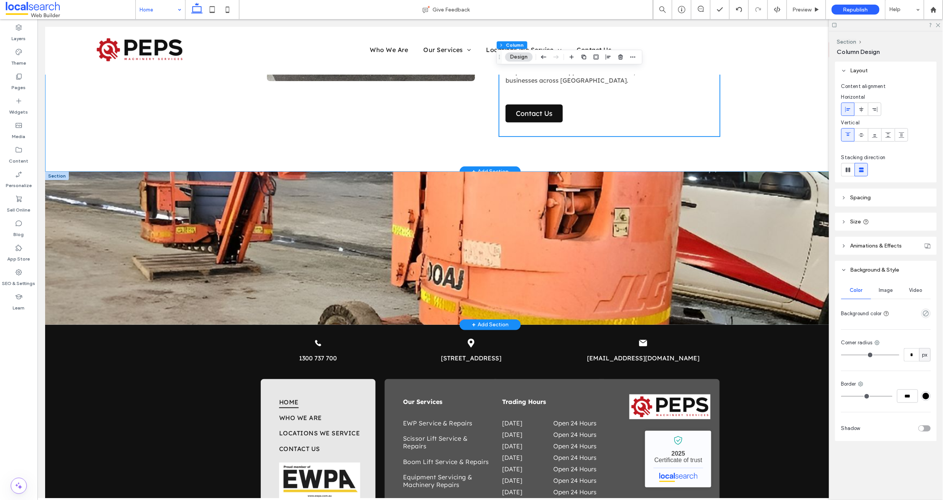
click at [752, 117] on div "Why Choose Us? When your machinery is critical to the job, you need a team that…" at bounding box center [490, 15] width 890 height 314
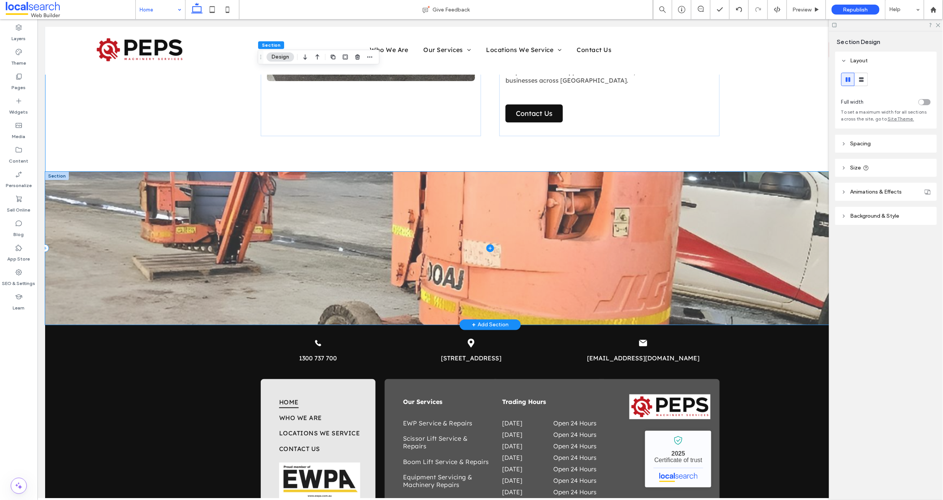
click at [75, 307] on span at bounding box center [490, 247] width 890 height 153
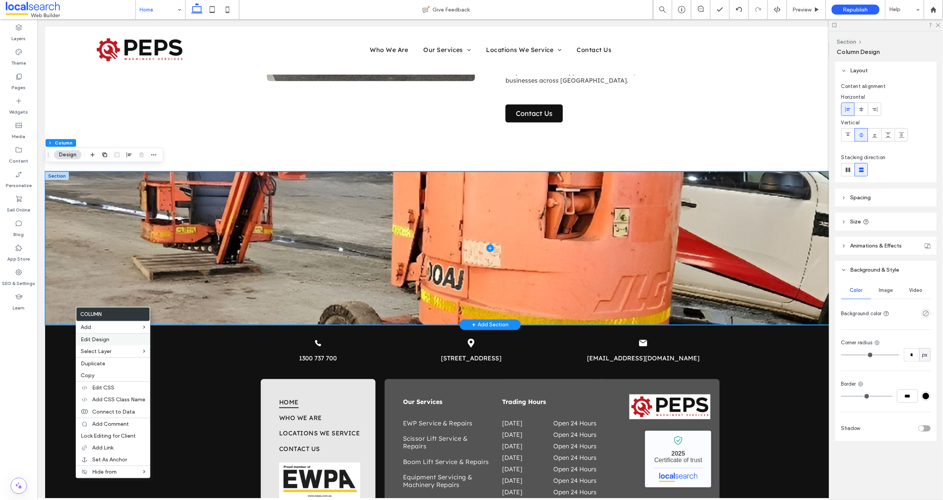
click at [91, 338] on span "Edit Design" at bounding box center [95, 339] width 29 height 7
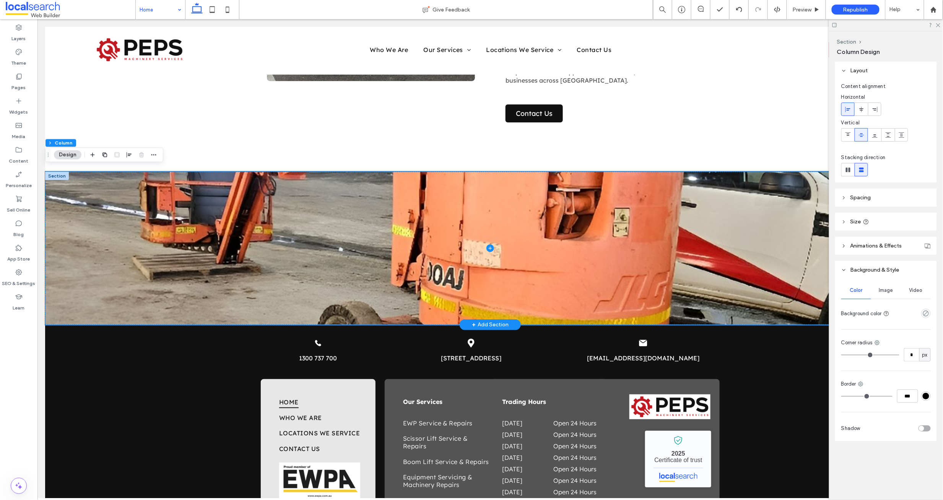
click at [894, 291] on span "Image" at bounding box center [886, 290] width 14 height 6
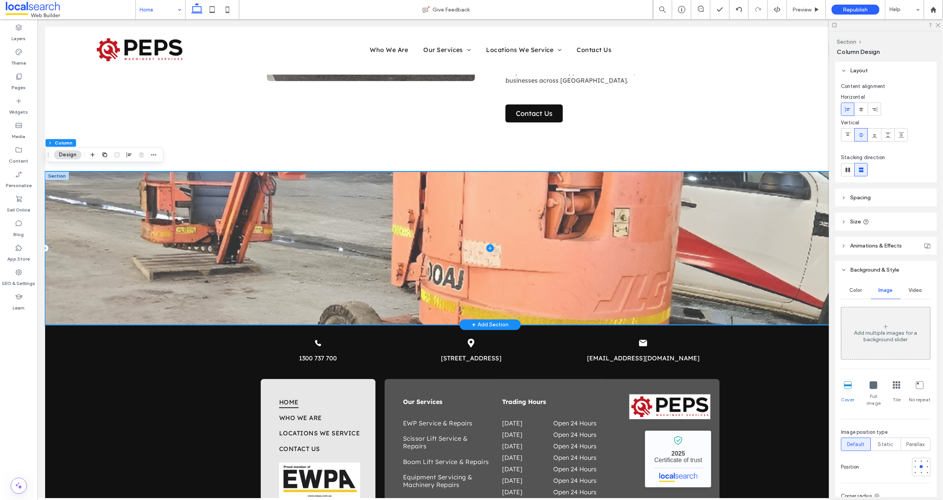
click at [92, 200] on span at bounding box center [490, 247] width 890 height 153
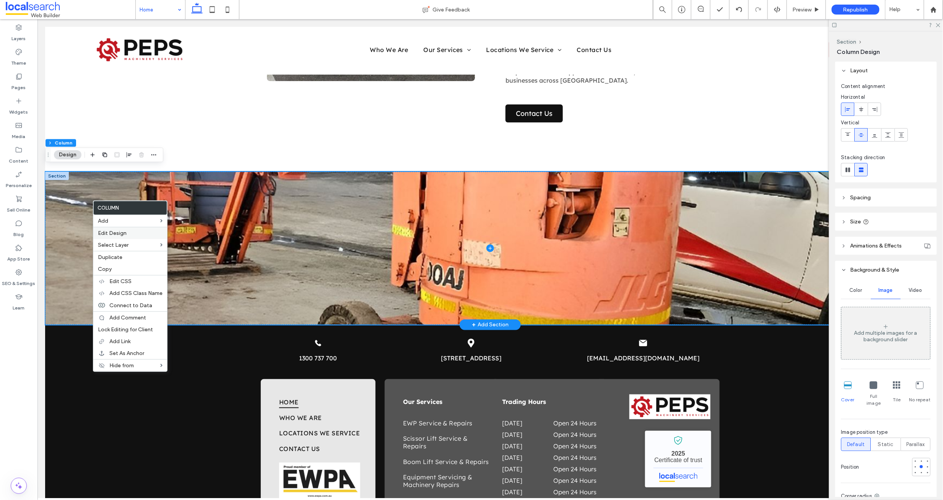
click at [116, 233] on span "Edit Design" at bounding box center [112, 233] width 29 height 7
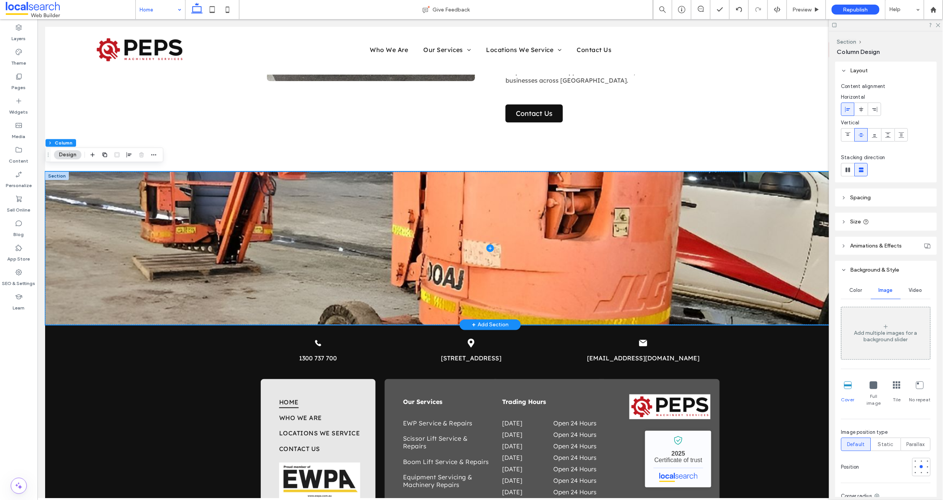
click at [856, 290] on span "Color" at bounding box center [856, 290] width 13 height 6
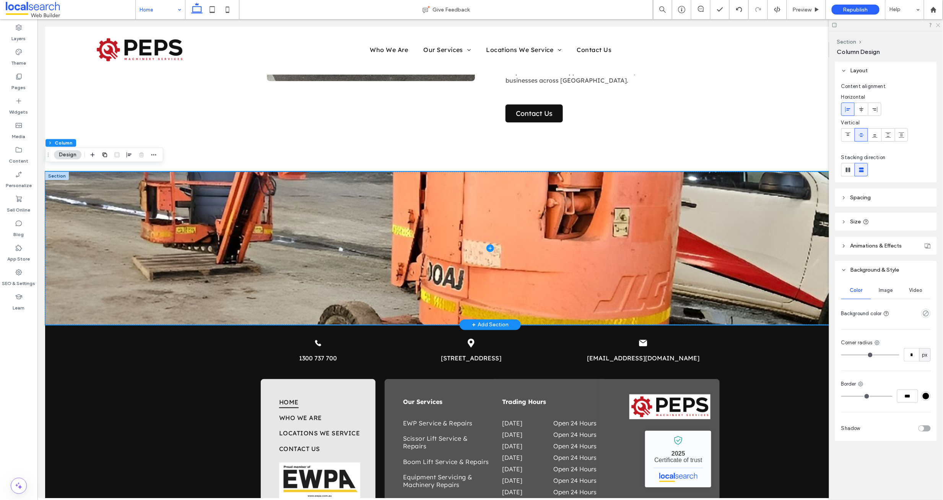
drag, startPoint x: 938, startPoint y: 21, endPoint x: 938, endPoint y: 25, distance: 4.2
click at [938, 25] on div at bounding box center [886, 25] width 114 height 12
click at [938, 24] on icon at bounding box center [938, 24] width 5 height 5
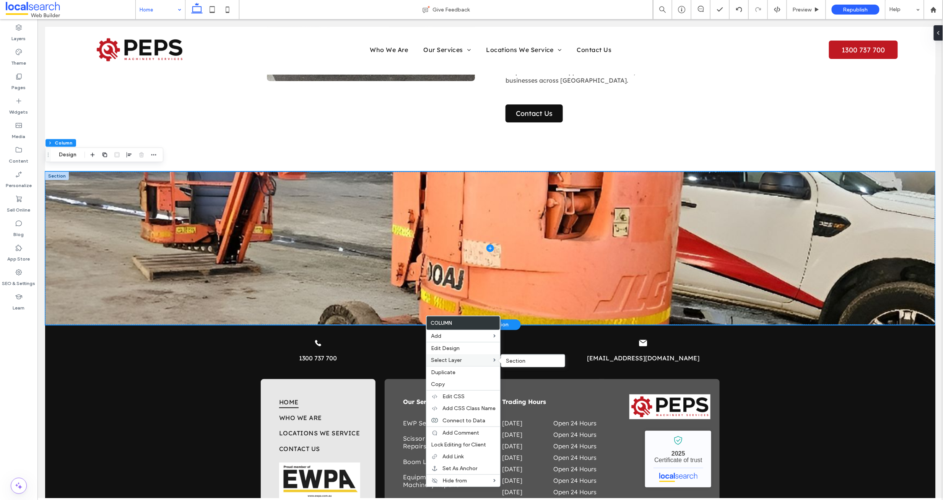
click at [459, 358] on span "Select Layer" at bounding box center [446, 360] width 31 height 7
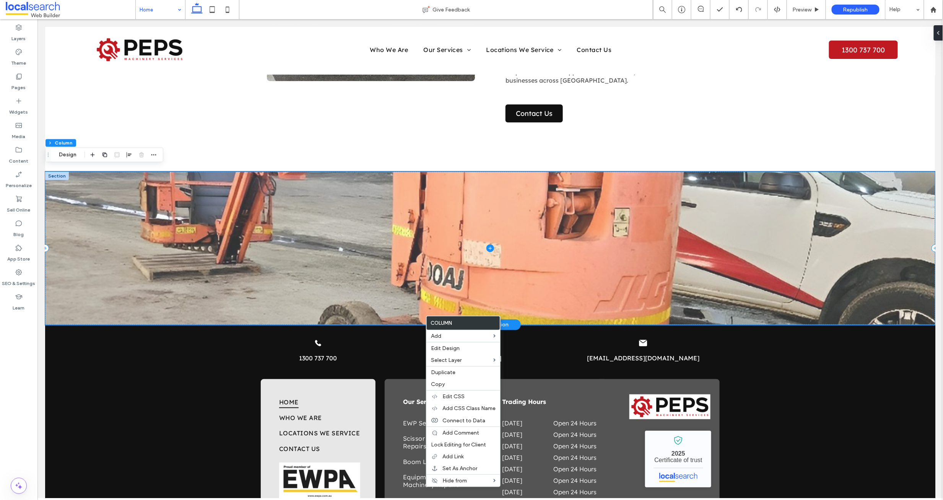
click at [77, 171] on span at bounding box center [490, 247] width 890 height 153
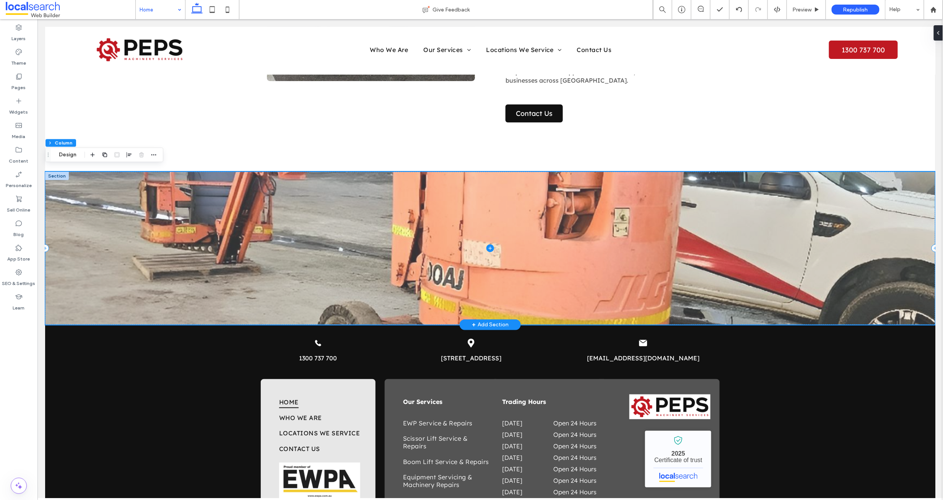
click at [77, 171] on span at bounding box center [490, 247] width 890 height 153
click at [73, 171] on span at bounding box center [490, 247] width 890 height 153
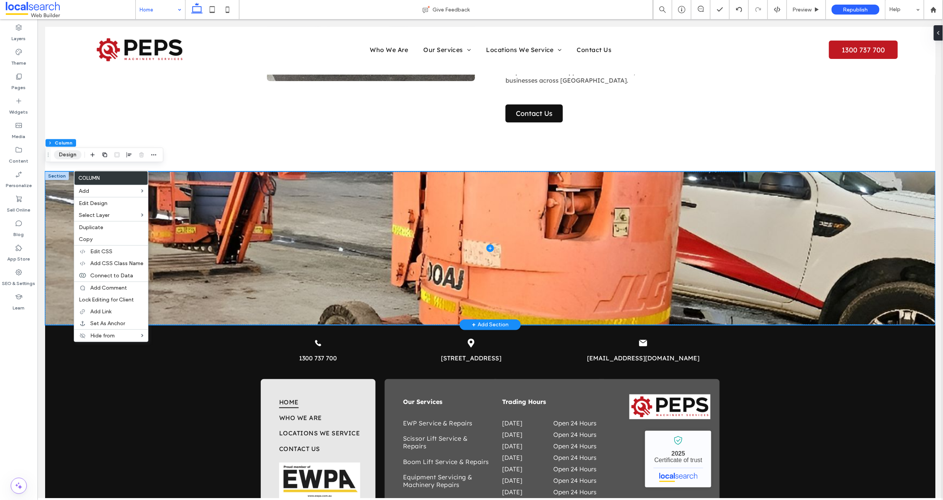
click at [68, 155] on button "Design" at bounding box center [68, 154] width 28 height 9
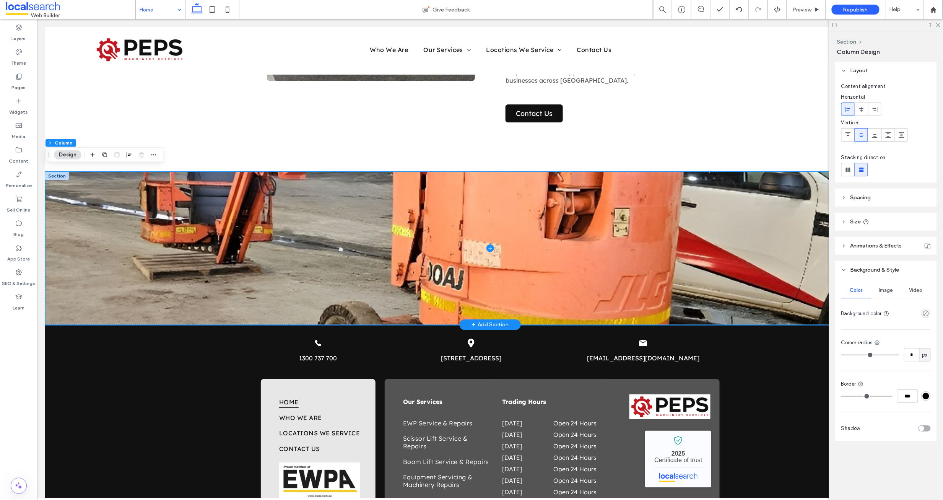
click at [882, 290] on span "Image" at bounding box center [886, 290] width 14 height 6
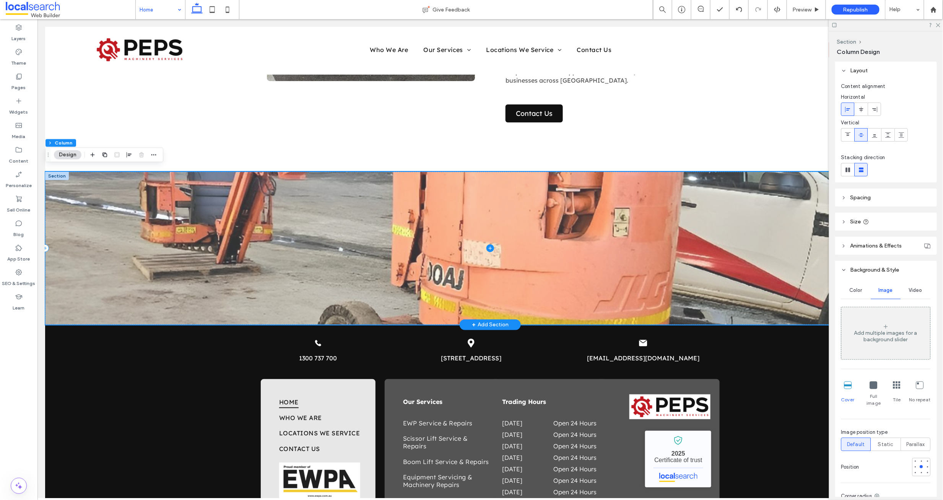
click at [74, 172] on span at bounding box center [490, 247] width 890 height 153
click at [73, 212] on span at bounding box center [490, 247] width 890 height 153
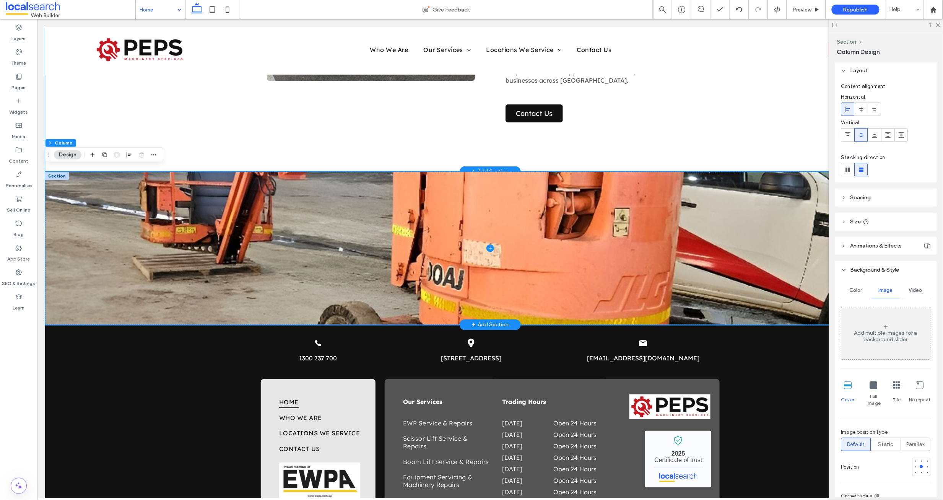
click at [223, 121] on div "Why Choose Us? When your machinery is critical to the job, you need a team that…" at bounding box center [490, 15] width 890 height 314
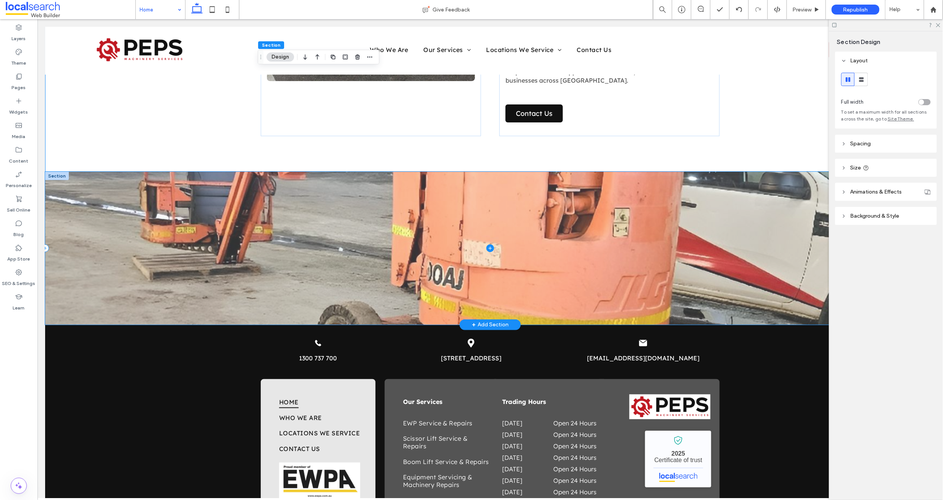
click at [80, 181] on span at bounding box center [490, 247] width 890 height 153
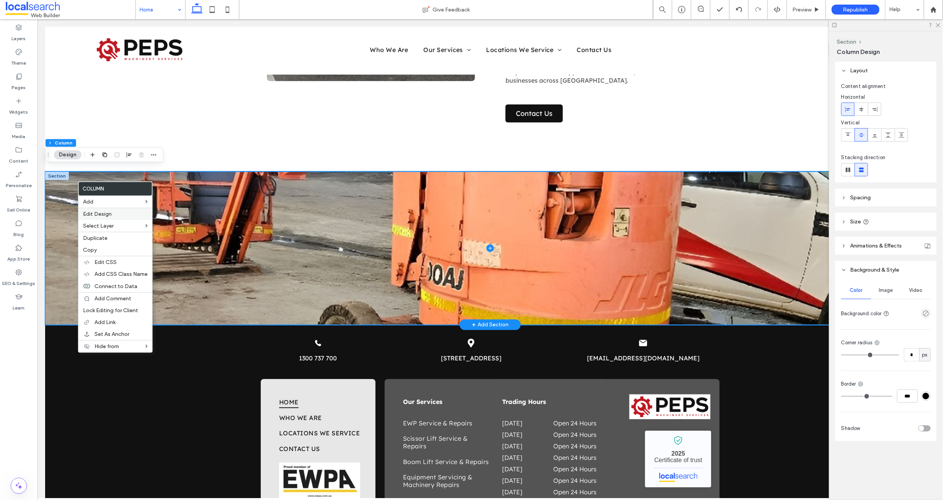
click at [97, 210] on div "Edit Design" at bounding box center [115, 214] width 74 height 12
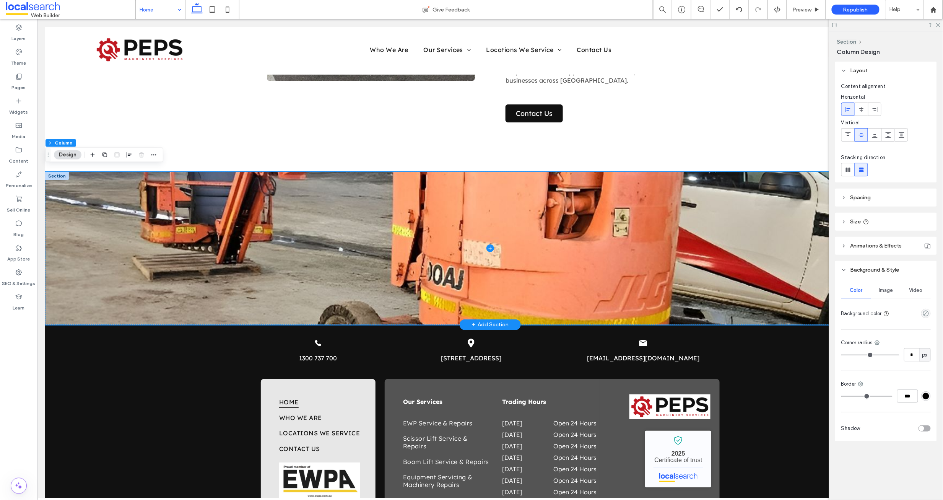
click at [890, 291] on span "Image" at bounding box center [886, 290] width 14 height 6
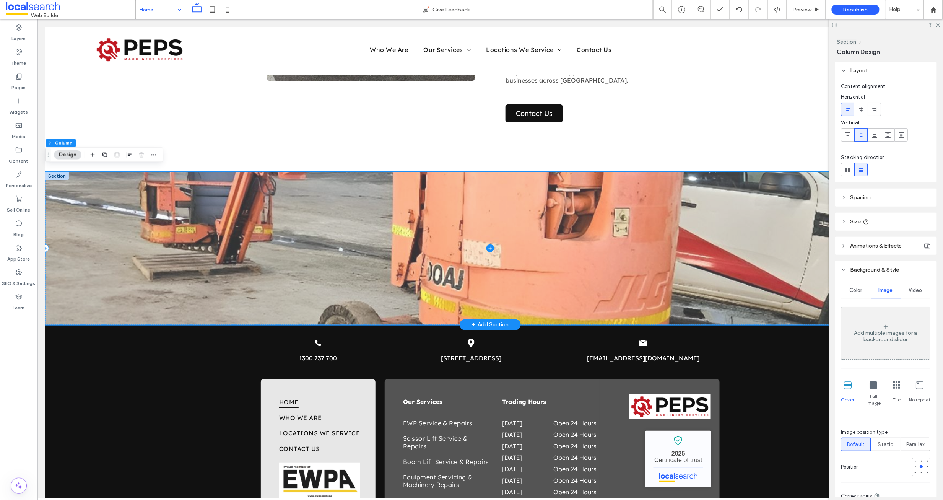
click at [65, 275] on span at bounding box center [490, 247] width 890 height 153
click at [53, 274] on span at bounding box center [490, 247] width 890 height 153
click at [54, 271] on span at bounding box center [490, 247] width 890 height 153
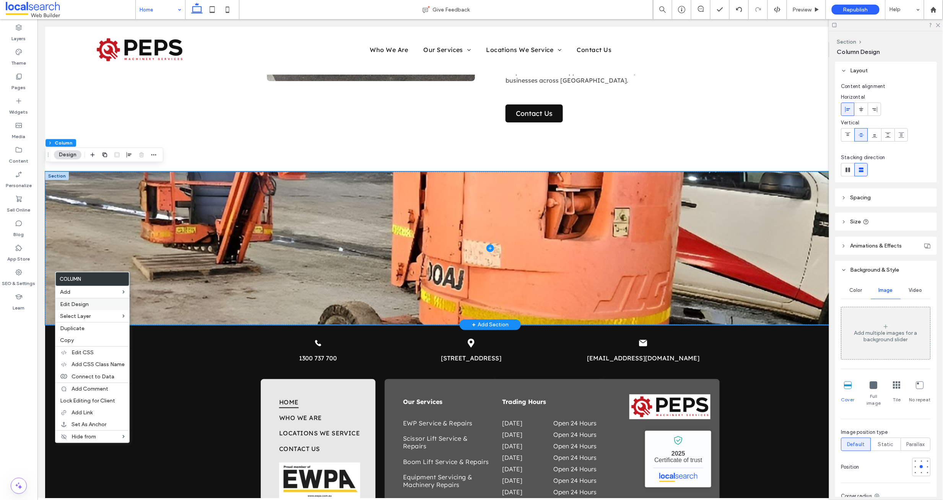
drag, startPoint x: 81, startPoint y: 302, endPoint x: 88, endPoint y: 303, distance: 7.7
click at [81, 302] on span "Edit Design" at bounding box center [74, 304] width 29 height 7
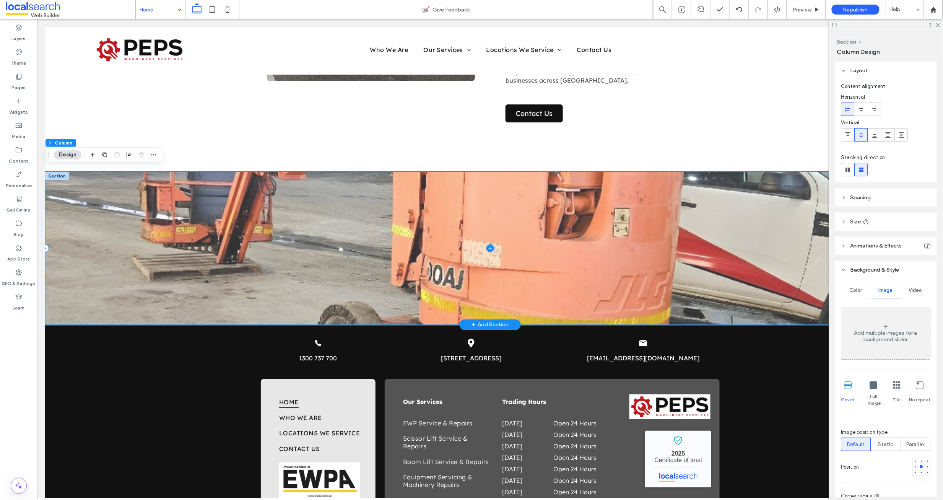
click at [500, 254] on span at bounding box center [490, 247] width 890 height 153
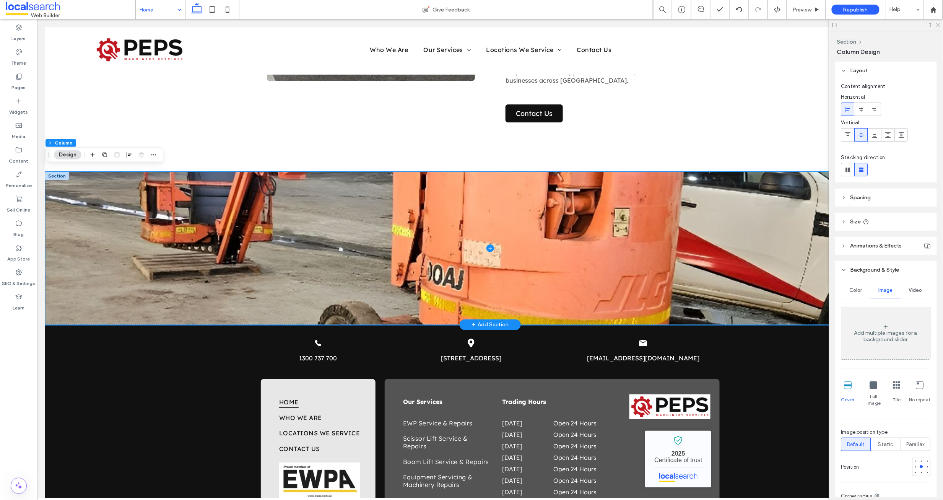
click at [937, 22] on icon at bounding box center [938, 24] width 5 height 5
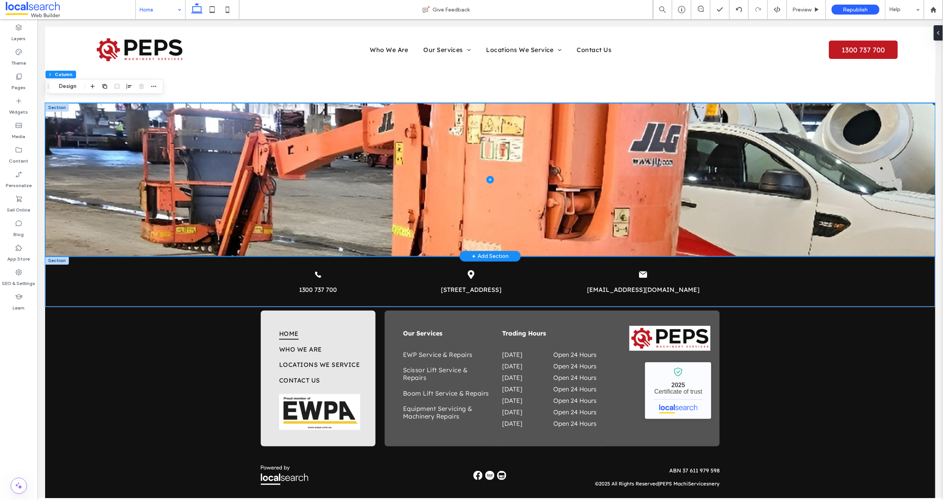
scroll to position [1542, 0]
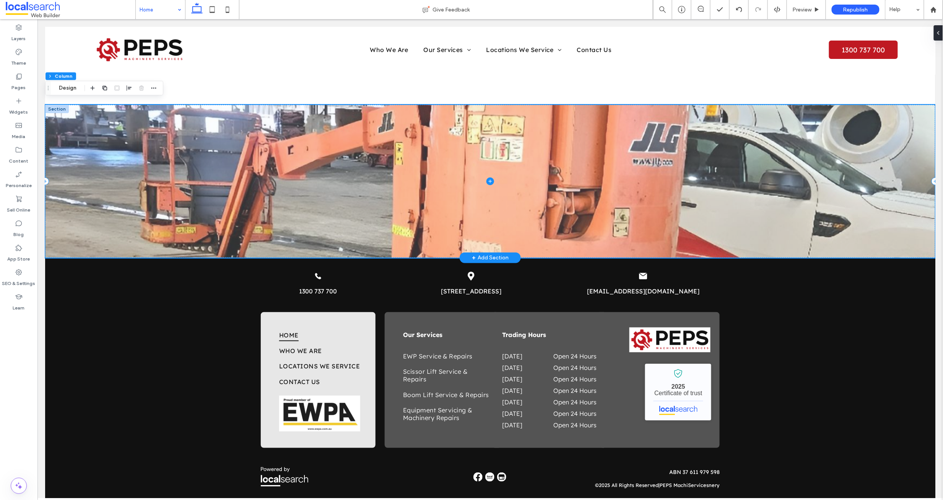
click at [920, 244] on span at bounding box center [490, 180] width 890 height 153
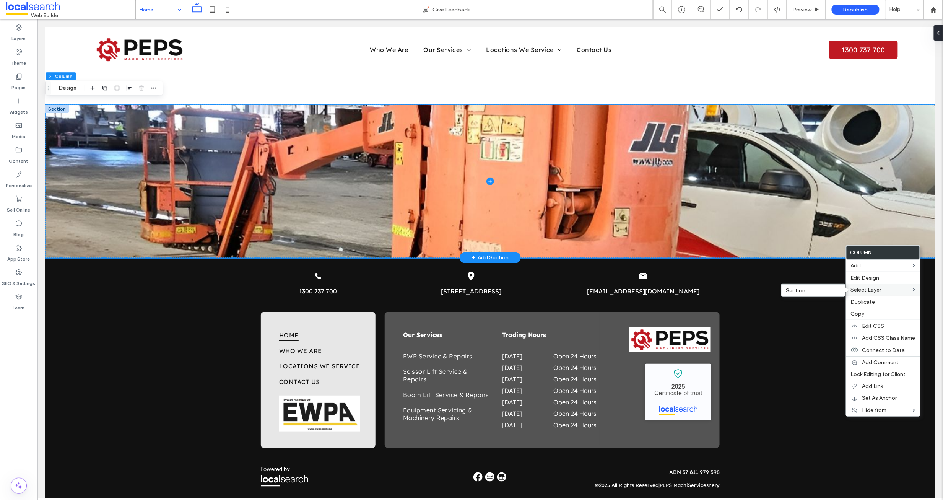
click at [874, 291] on span "Select Layer" at bounding box center [866, 289] width 31 height 7
click at [915, 290] on span at bounding box center [914, 289] width 2 height 3
click at [816, 289] on label "Section" at bounding box center [813, 290] width 54 height 7
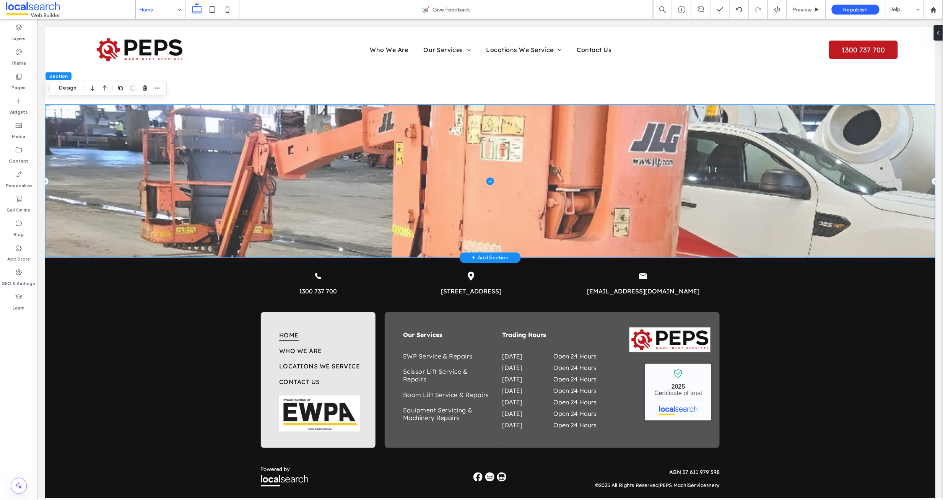
click at [68, 104] on span at bounding box center [490, 180] width 890 height 153
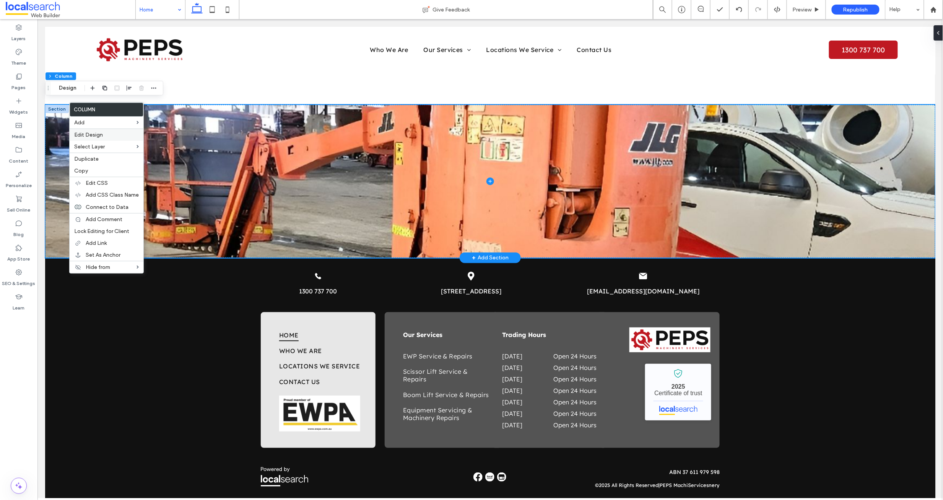
click at [87, 136] on span "Edit Design" at bounding box center [88, 135] width 29 height 7
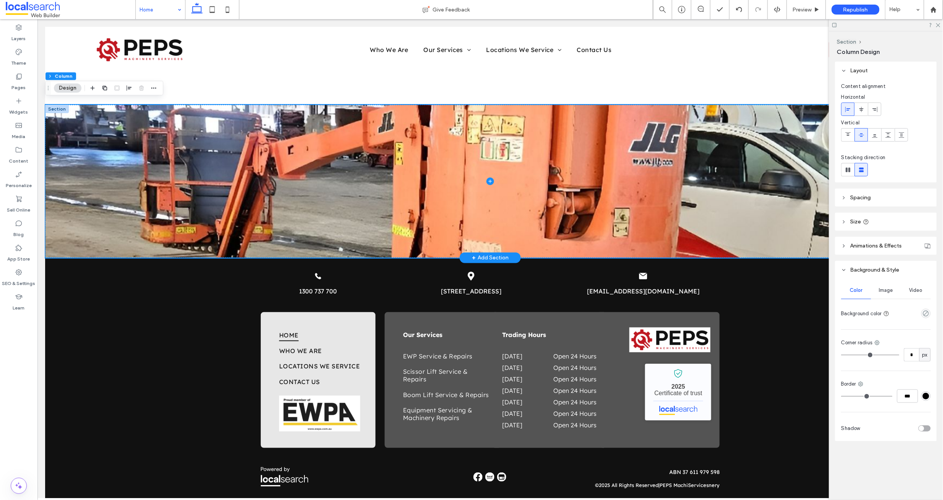
click at [892, 289] on span "Image" at bounding box center [886, 290] width 14 height 6
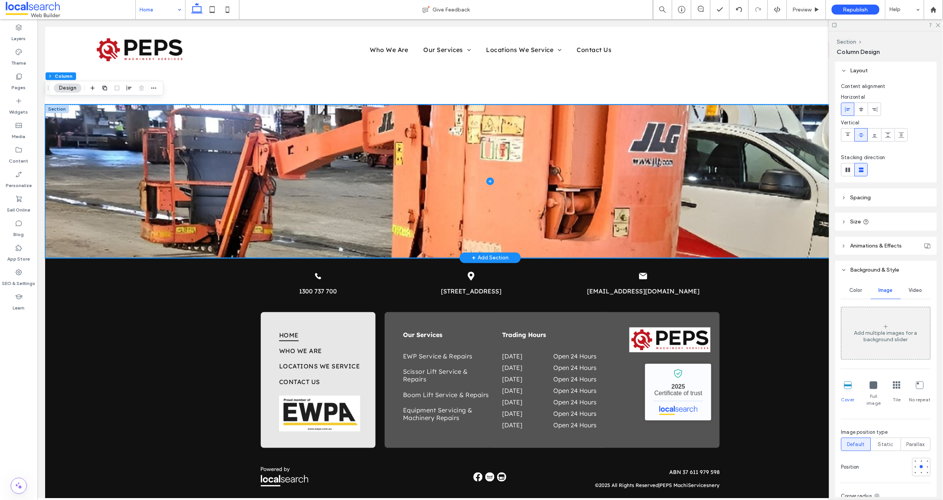
click at [56, 104] on div at bounding box center [57, 108] width 24 height 8
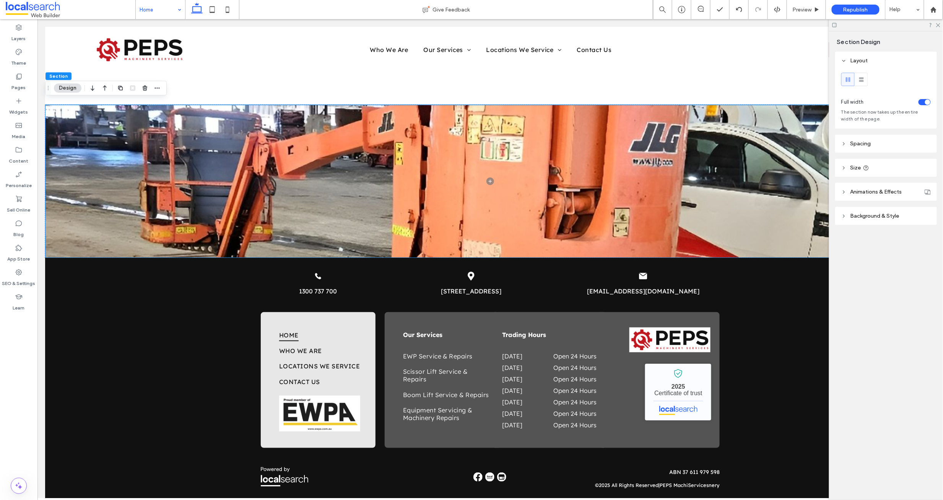
click at [846, 215] on icon at bounding box center [843, 215] width 5 height 5
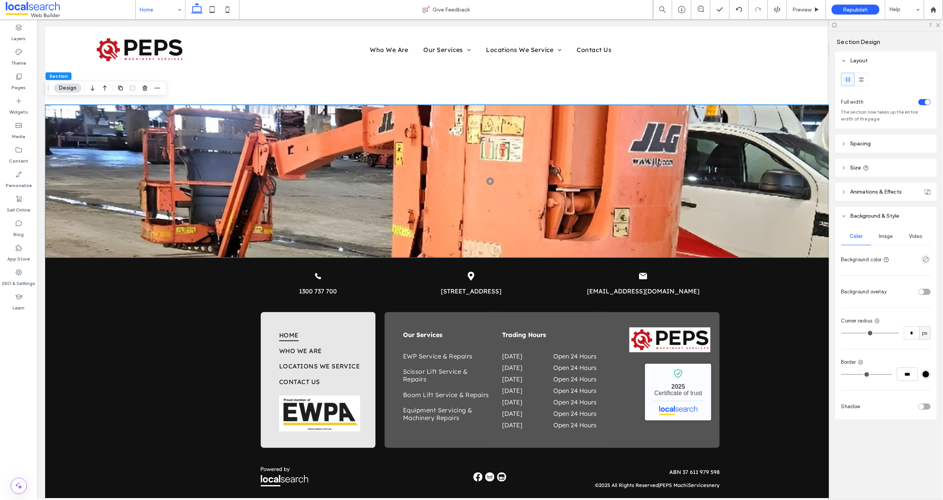
click at [890, 236] on span "Image" at bounding box center [886, 236] width 14 height 6
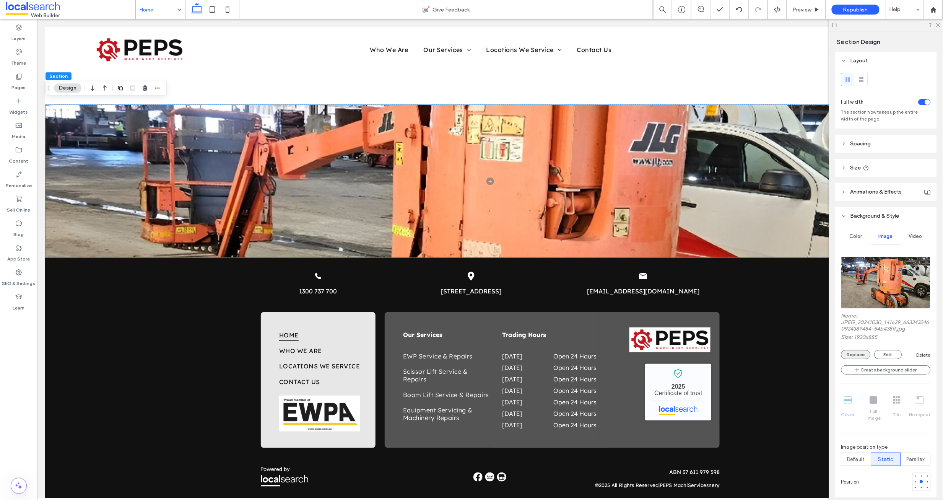
click at [854, 353] on button "Replace" at bounding box center [855, 354] width 29 height 9
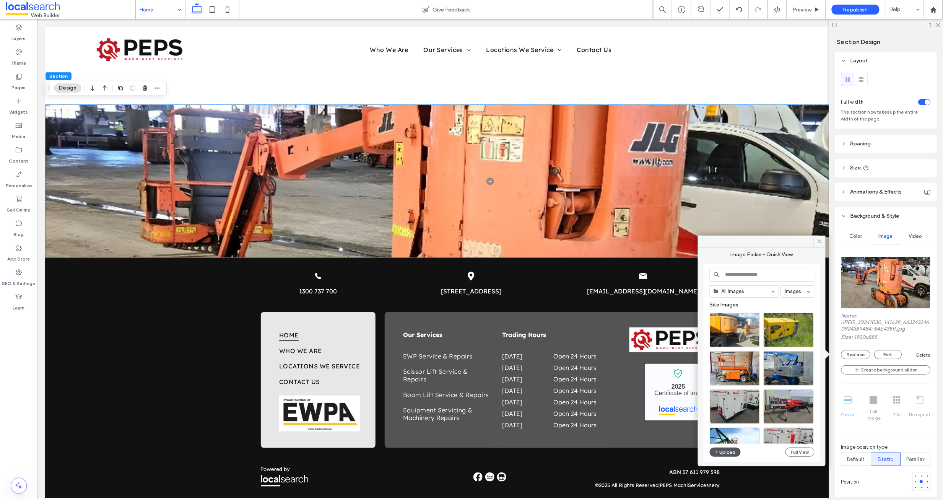
click at [728, 452] on button "Upload" at bounding box center [725, 452] width 31 height 9
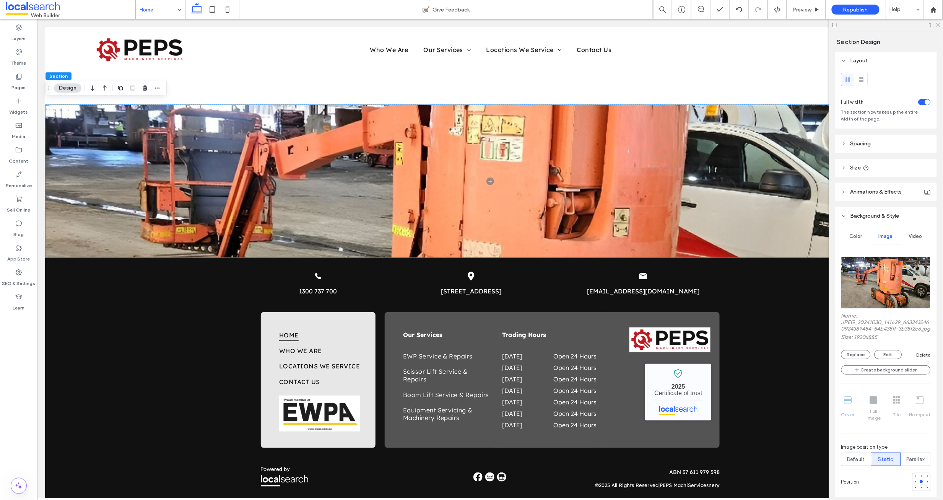
click at [938, 24] on icon at bounding box center [938, 24] width 5 height 5
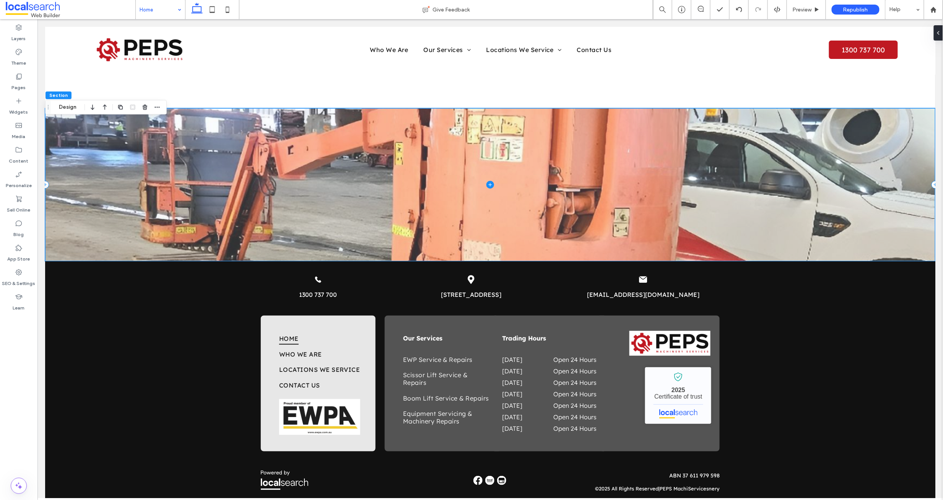
scroll to position [1543, 0]
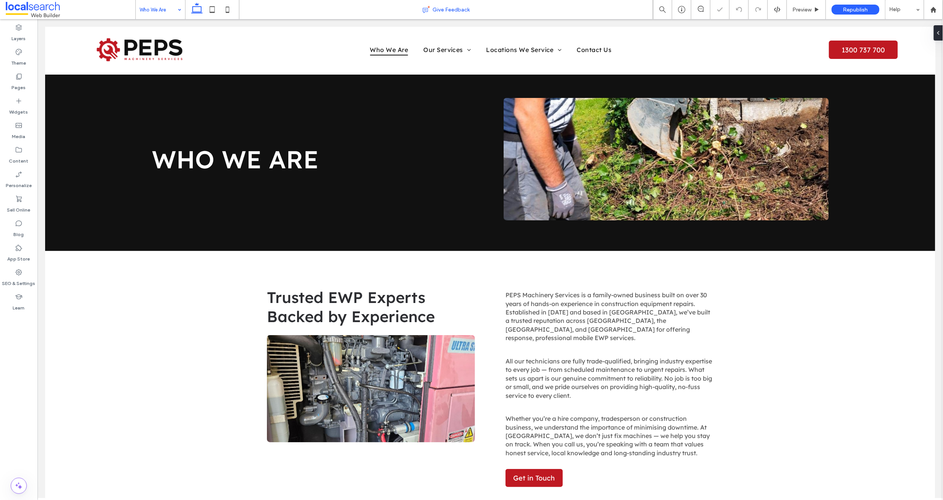
click at [601, 3] on div "Give Feedback" at bounding box center [446, 9] width 414 height 19
click at [858, 8] on span "Republish" at bounding box center [855, 10] width 25 height 7
